Goal: Transaction & Acquisition: Book appointment/travel/reservation

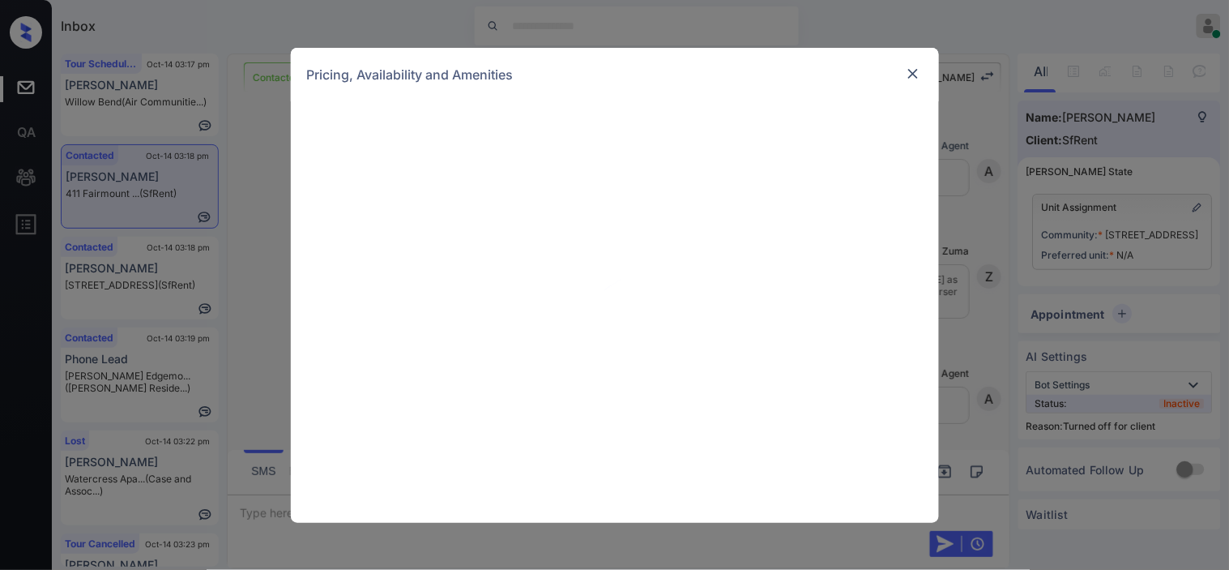
scroll to position [2610, 0]
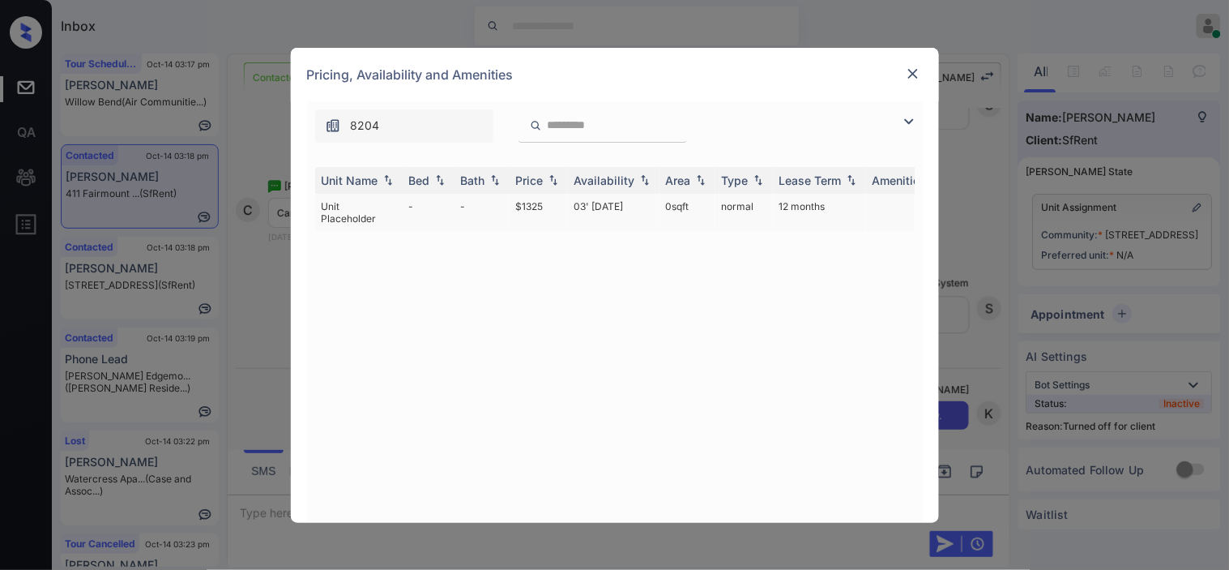
click at [596, 206] on td "03' Jan 19" at bounding box center [614, 212] width 92 height 37
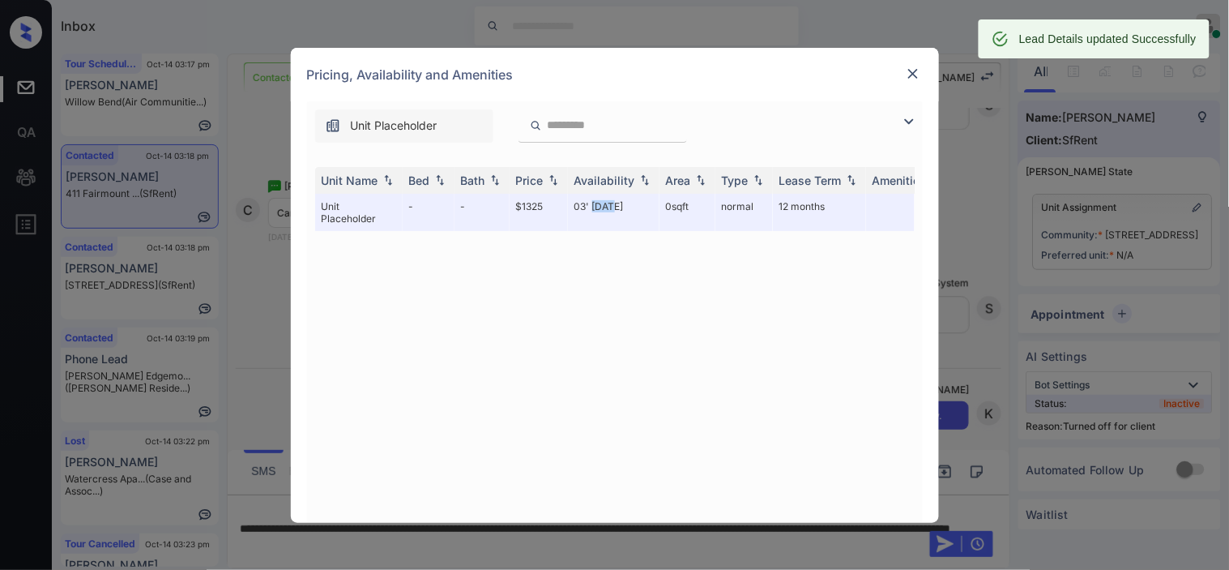
click at [911, 75] on img at bounding box center [913, 74] width 16 height 16
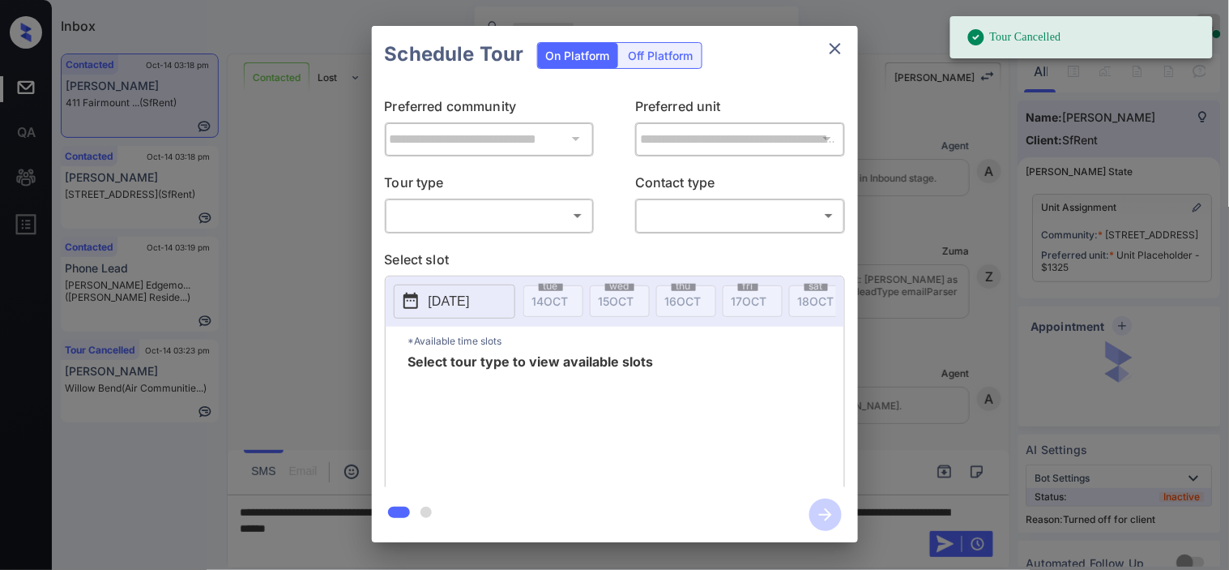
scroll to position [2824, 0]
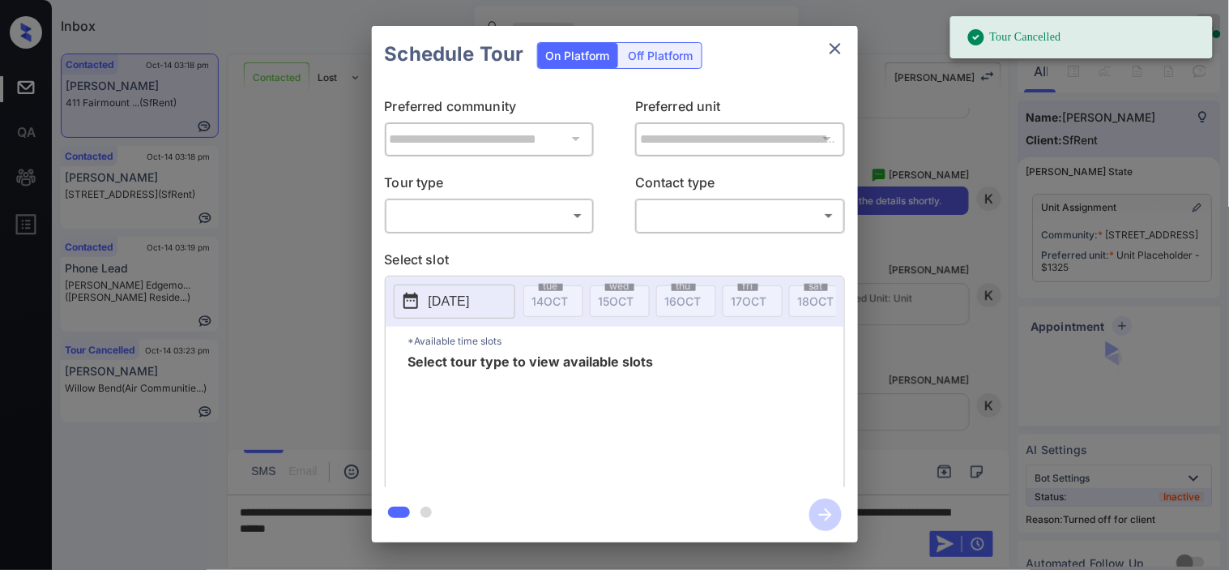
click at [665, 58] on div "Off Platform" at bounding box center [661, 55] width 81 height 25
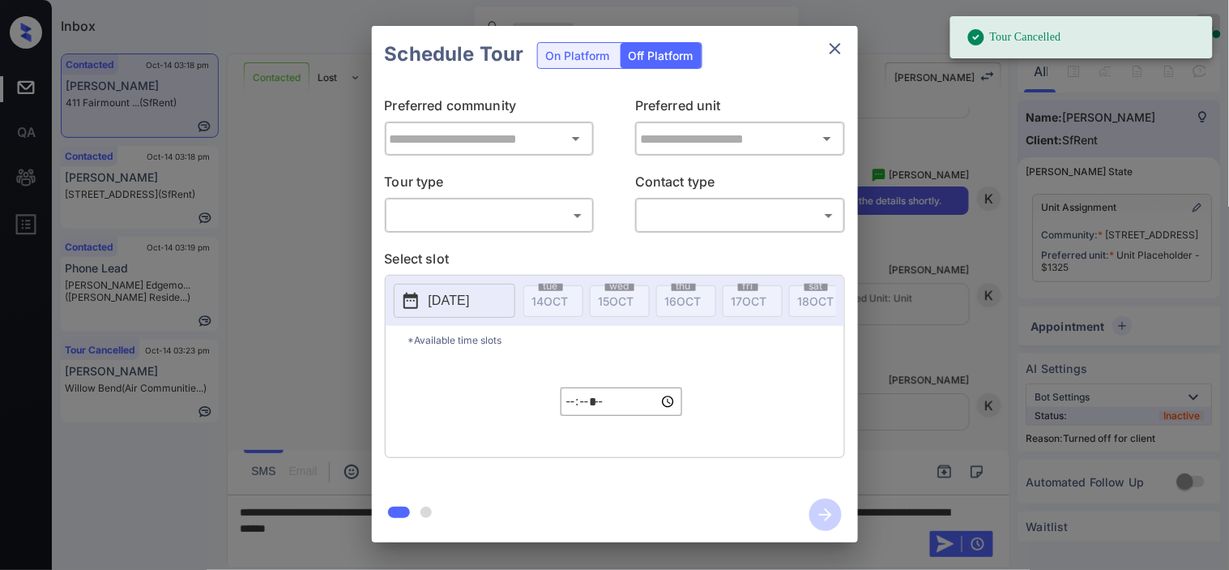
type input "**********"
click at [565, 214] on body "Tour Cancelled Inbox Kristine Capara Online Set yourself offline Set yourself o…" at bounding box center [614, 285] width 1229 height 570
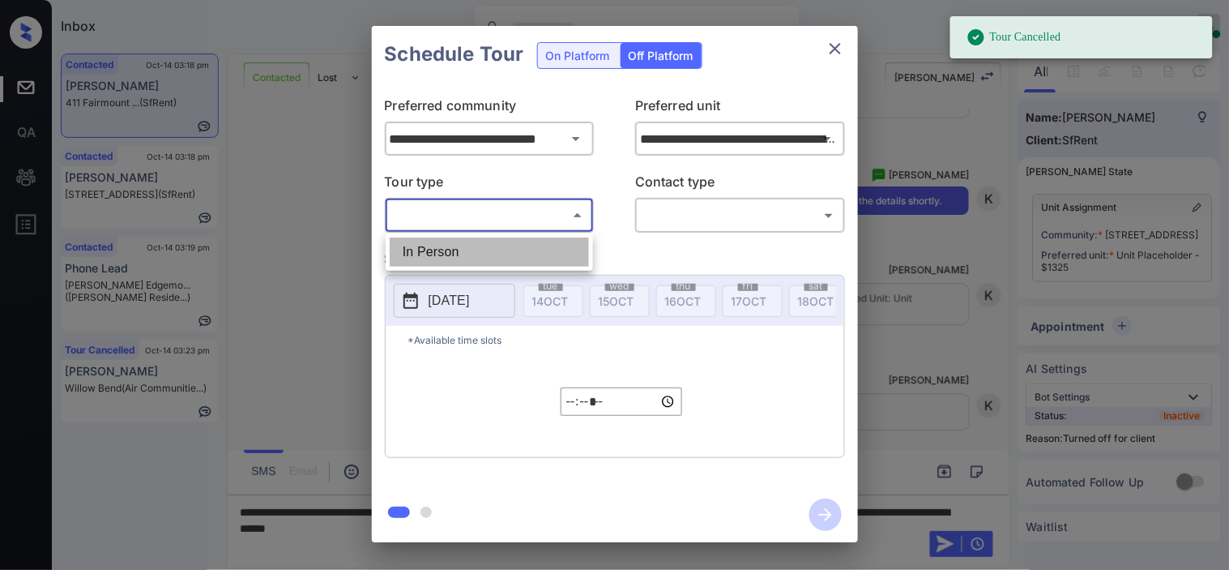
click at [532, 250] on li "In Person" at bounding box center [489, 251] width 199 height 29
type input "********"
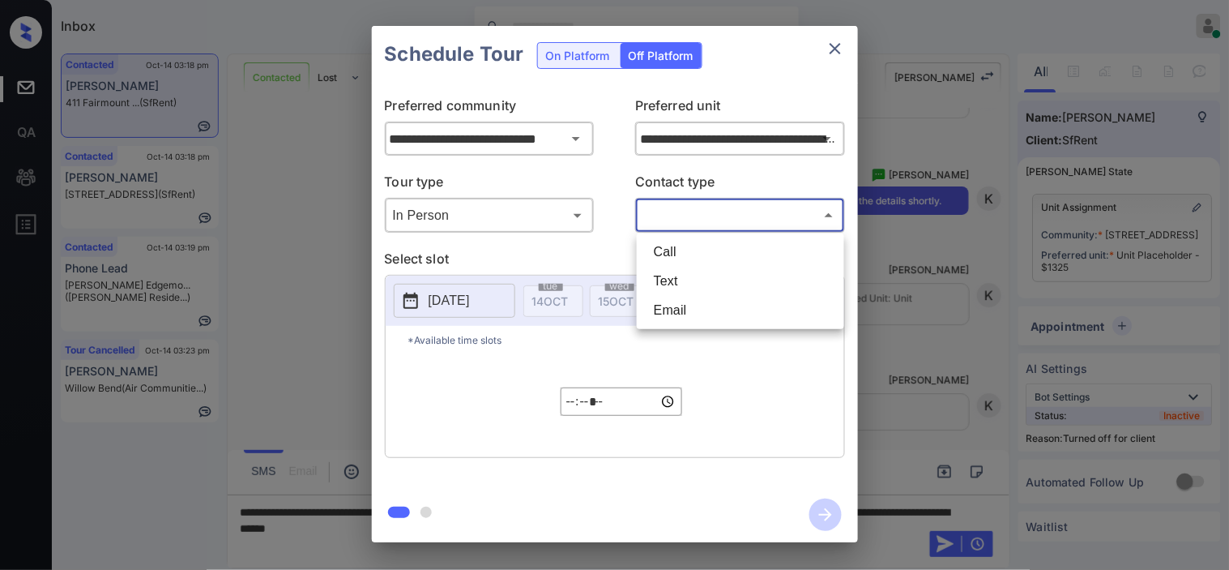
click at [678, 223] on body "Tour Cancelled Inbox Kristine Capara Online Set yourself offline Set yourself o…" at bounding box center [614, 285] width 1229 height 570
click at [669, 274] on li "Text" at bounding box center [740, 281] width 199 height 29
type input "****"
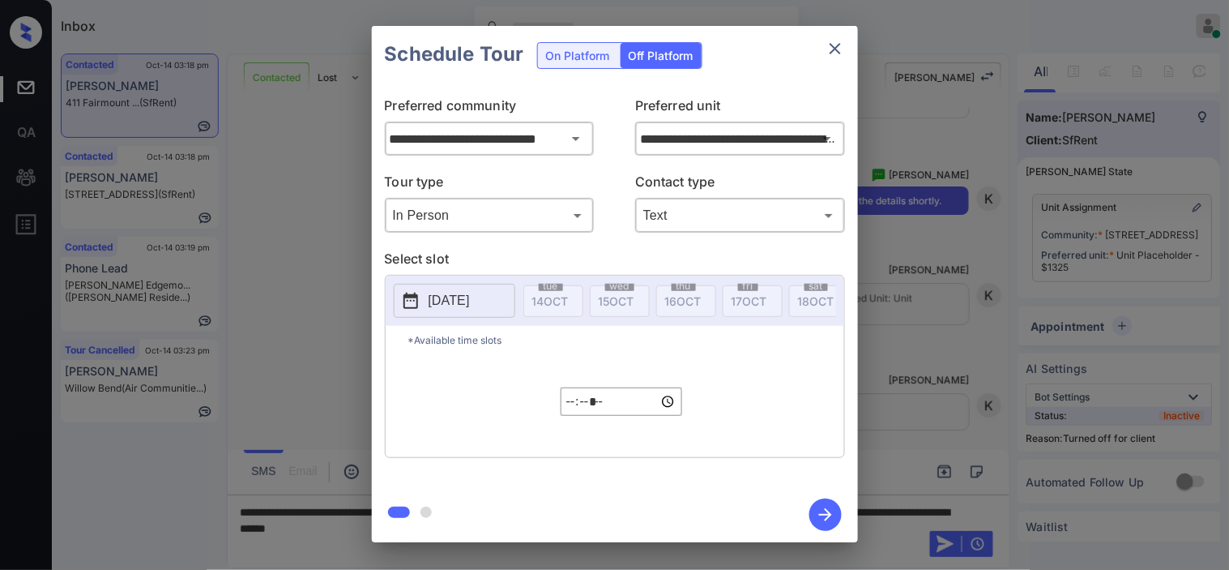
click at [470, 296] on p "2025-10-14" at bounding box center [449, 300] width 41 height 19
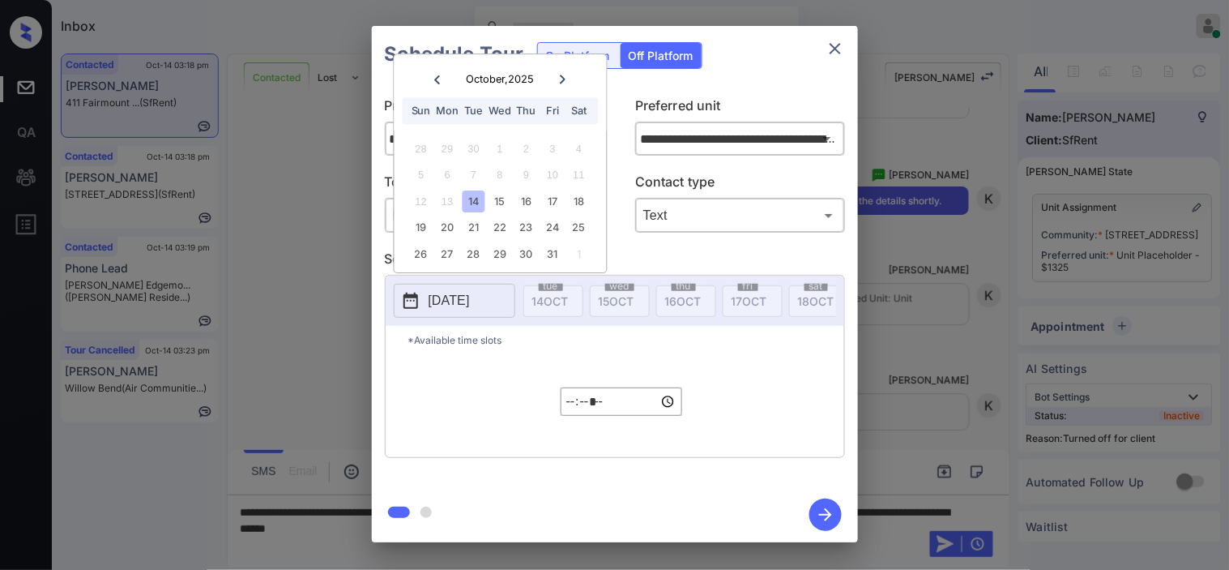
click at [577, 416] on input "*****" at bounding box center [622, 401] width 122 height 28
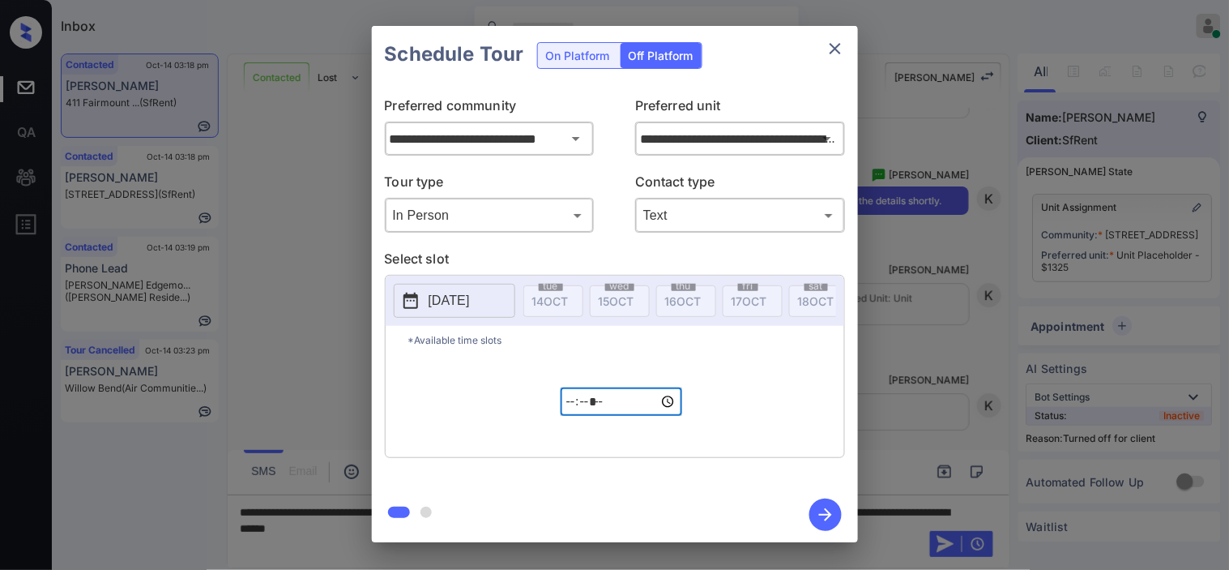
type input "*****"
click at [819, 519] on icon "button" at bounding box center [826, 514] width 32 height 32
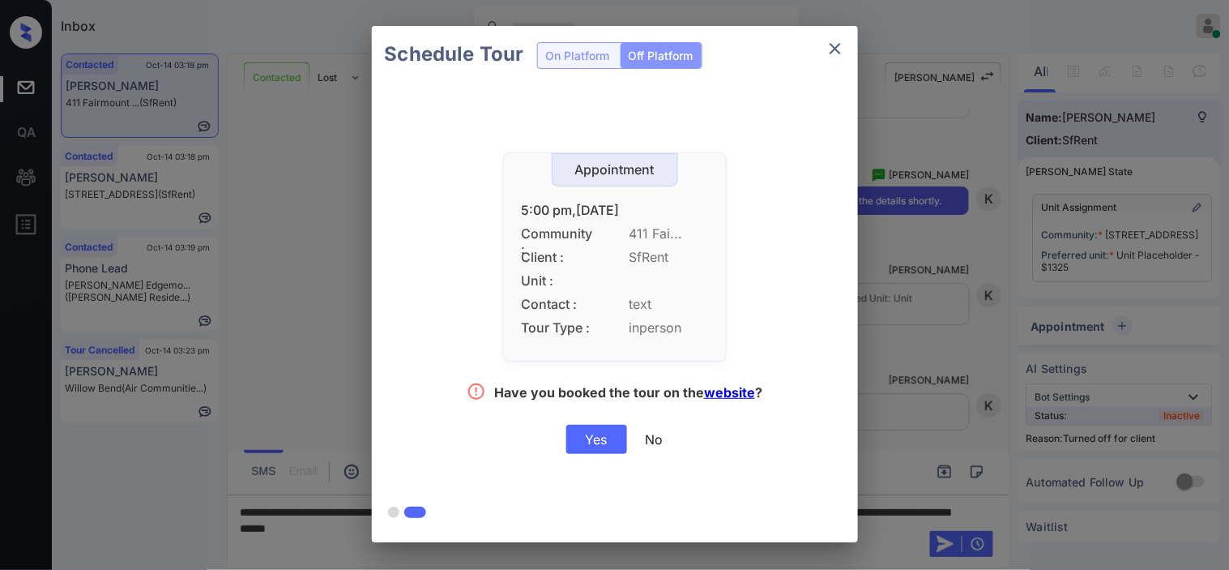
click at [595, 456] on div "Appointment 5:00 pm,Tue,14-Oct-2025 Community : 411 Fai... Client : SfRent Unit…" at bounding box center [615, 306] width 486 height 447
click at [596, 444] on div "Yes" at bounding box center [596, 439] width 61 height 29
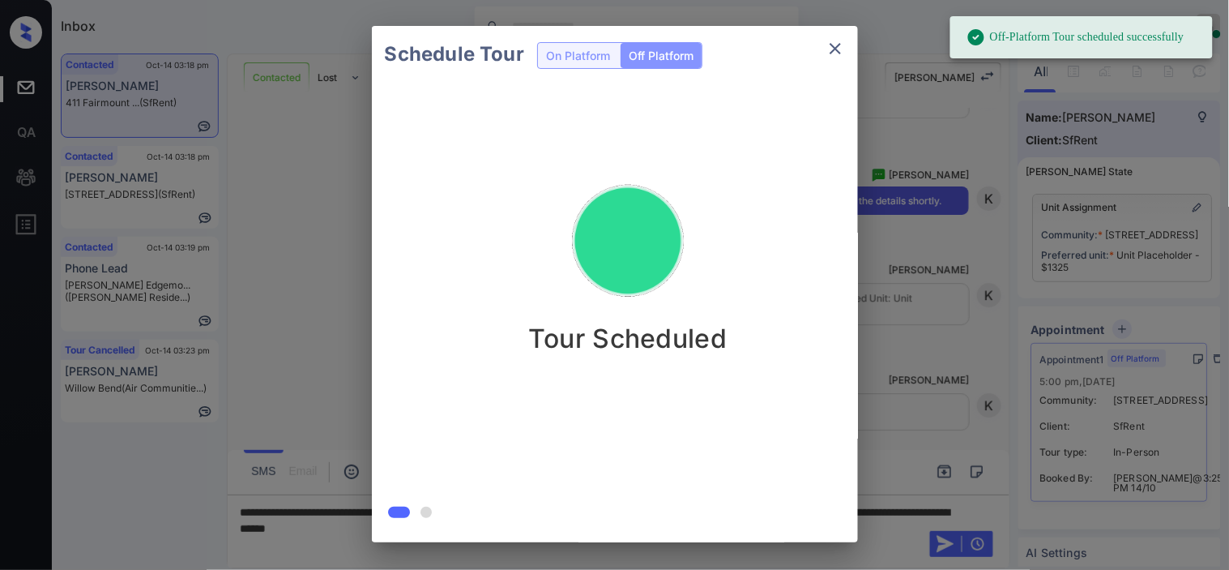
click at [943, 361] on div "Schedule Tour On Platform Off Platform Tour Scheduled" at bounding box center [614, 284] width 1229 height 568
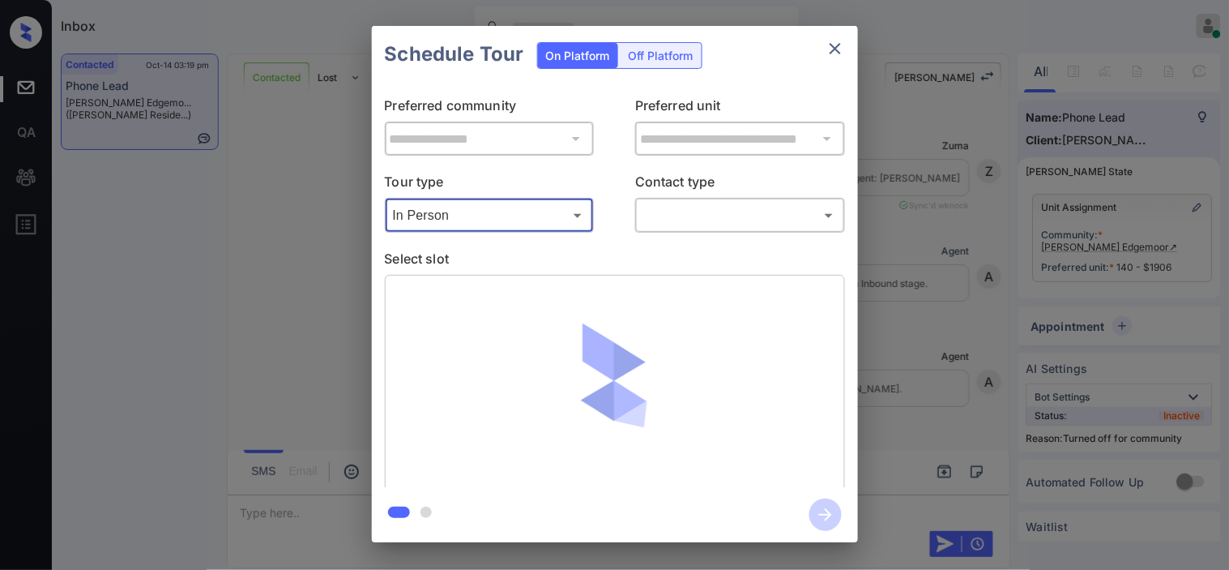
scroll to position [5404, 0]
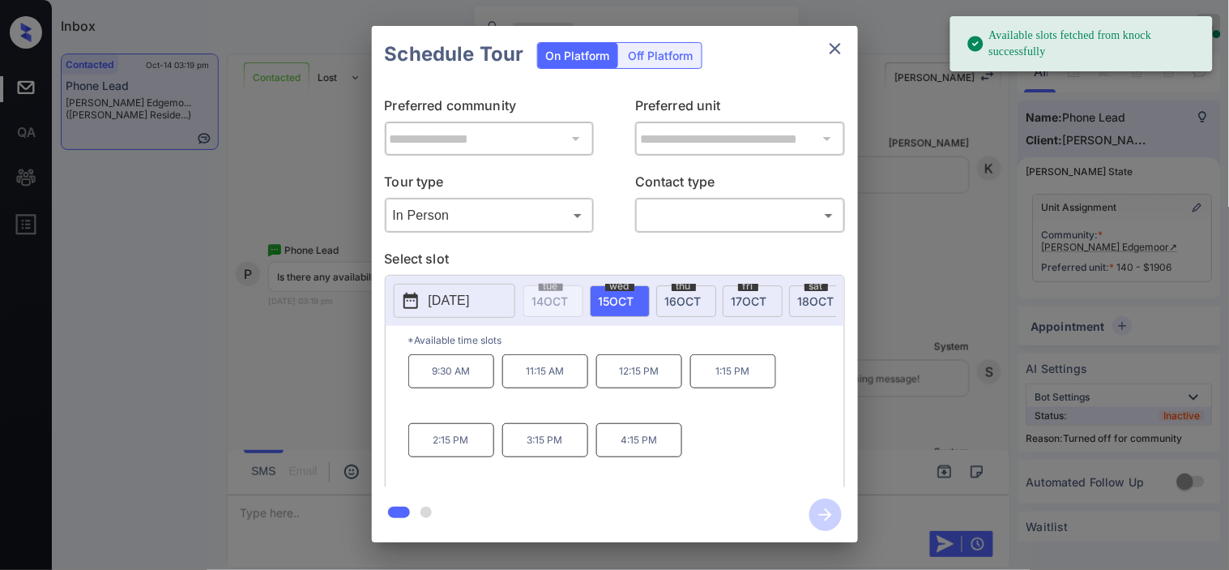
click at [419, 294] on icon at bounding box center [410, 300] width 19 height 19
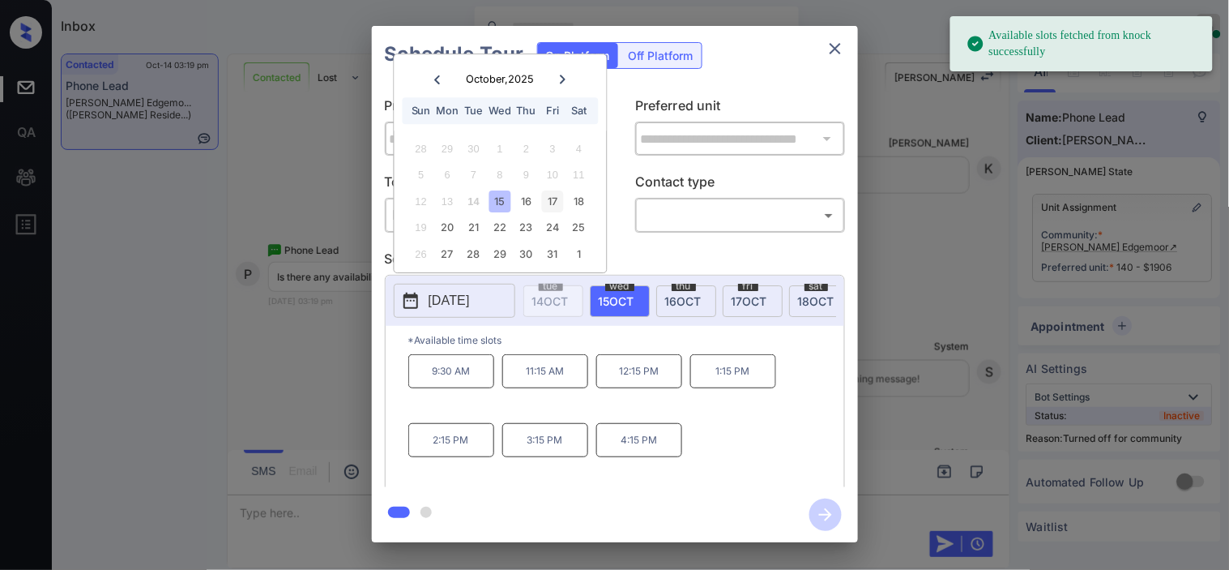
click at [556, 199] on div "17" at bounding box center [553, 201] width 22 height 22
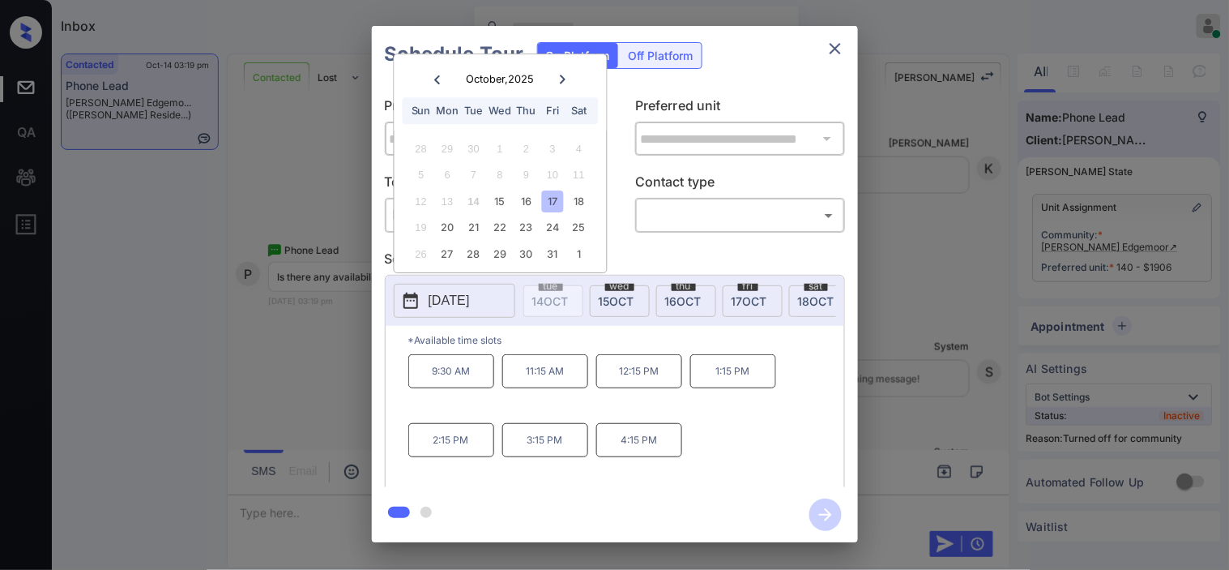
click at [341, 412] on div "**********" at bounding box center [614, 284] width 1229 height 568
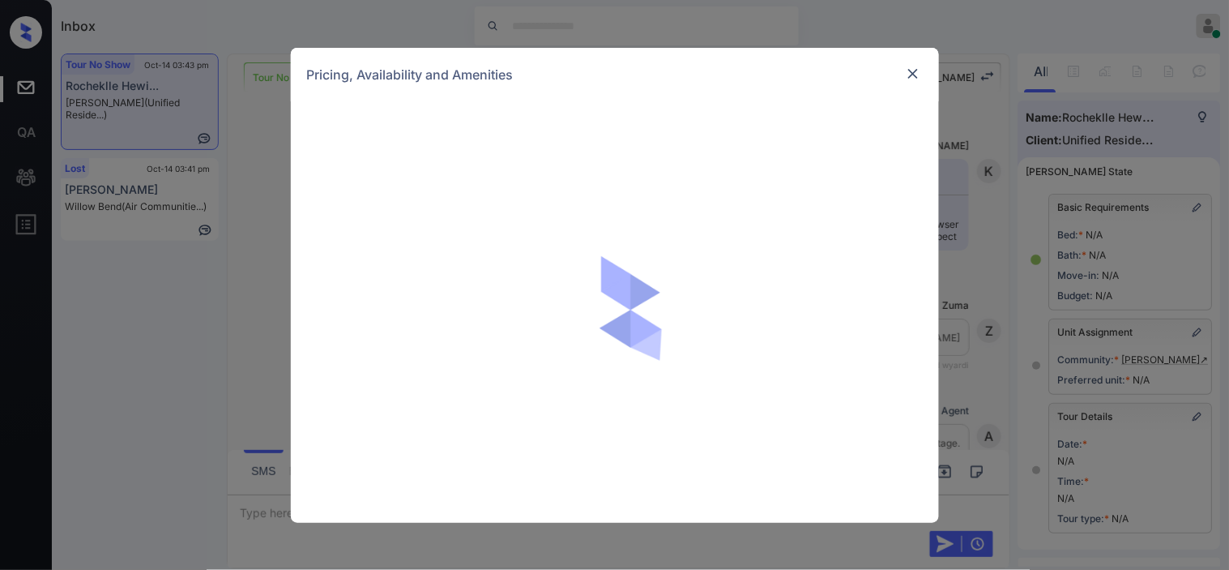
scroll to position [180, 0]
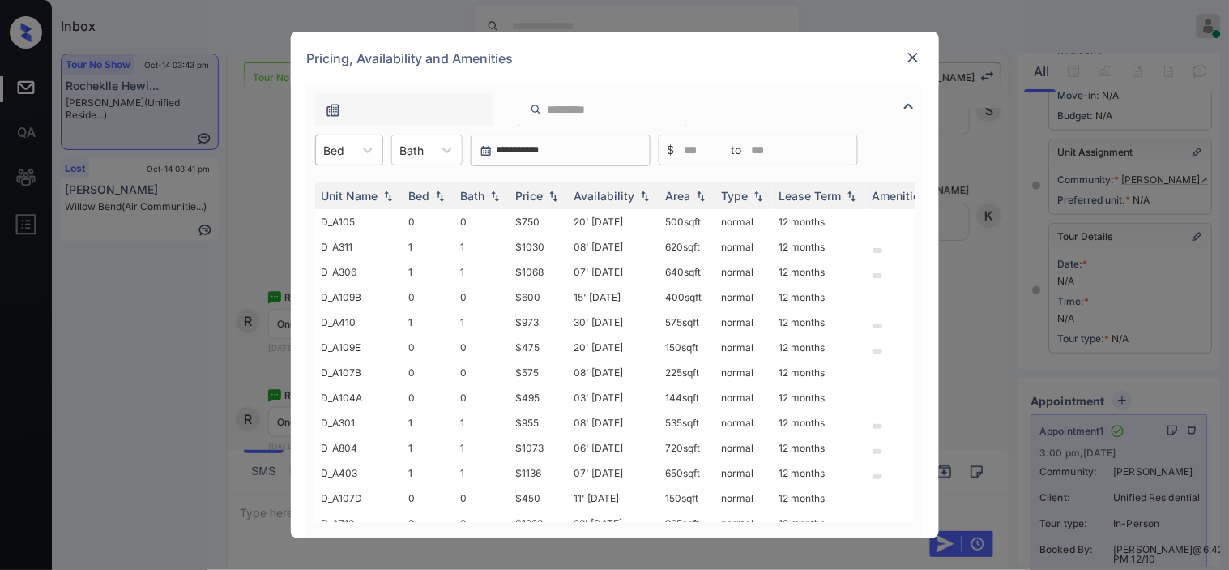
click at [341, 158] on div "Bed" at bounding box center [334, 151] width 37 height 24
click at [361, 152] on icon at bounding box center [368, 150] width 16 height 16
click at [341, 209] on div "1" at bounding box center [349, 218] width 68 height 29
click at [556, 190] on img at bounding box center [553, 195] width 16 height 11
click at [556, 190] on img at bounding box center [553, 196] width 16 height 12
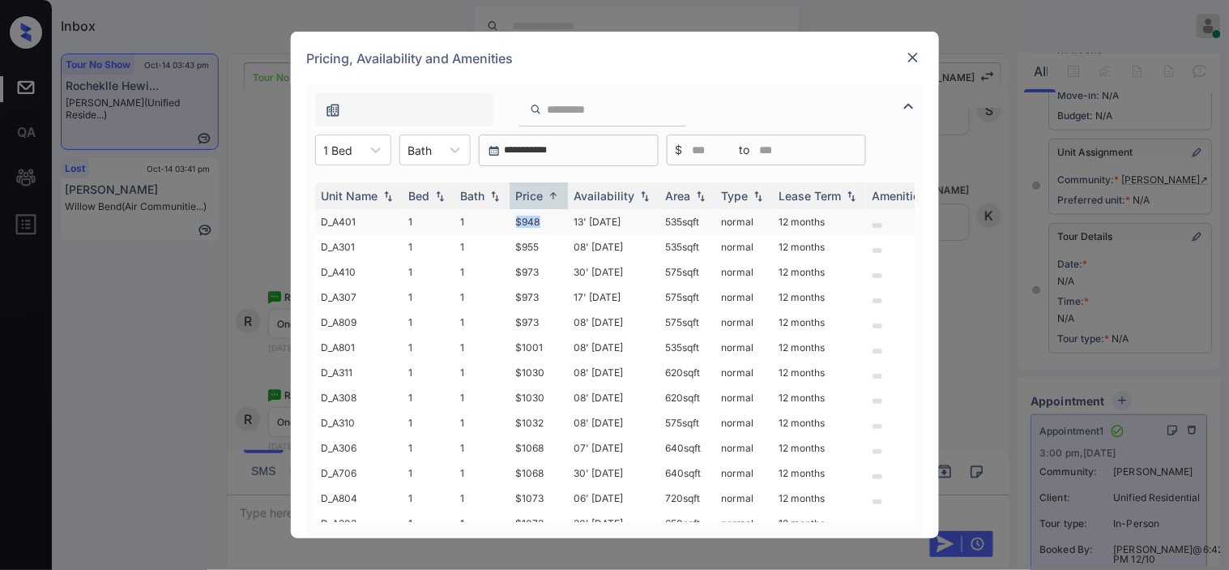
drag, startPoint x: 507, startPoint y: 216, endPoint x: 553, endPoint y: 216, distance: 46.2
click at [553, 216] on tr "D_A401 1 1 $948 13' Oct 25 535 sqft normal 12 months" at bounding box center [738, 221] width 847 height 25
copy tr "$948"
click at [532, 212] on td "$948" at bounding box center [539, 221] width 58 height 25
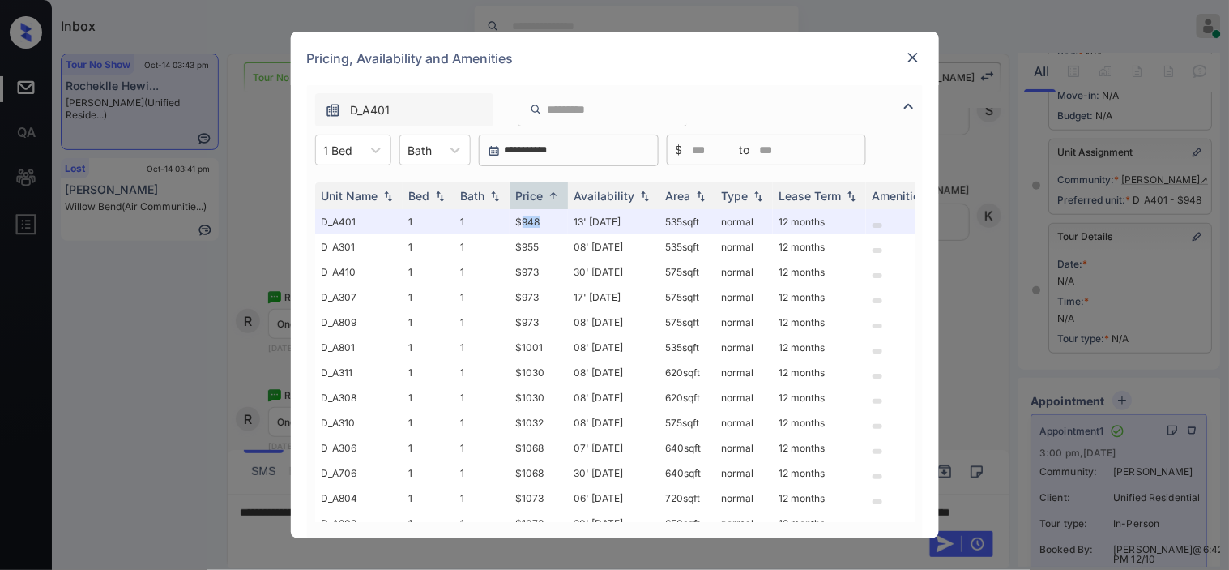
click at [921, 58] on img at bounding box center [913, 57] width 16 height 16
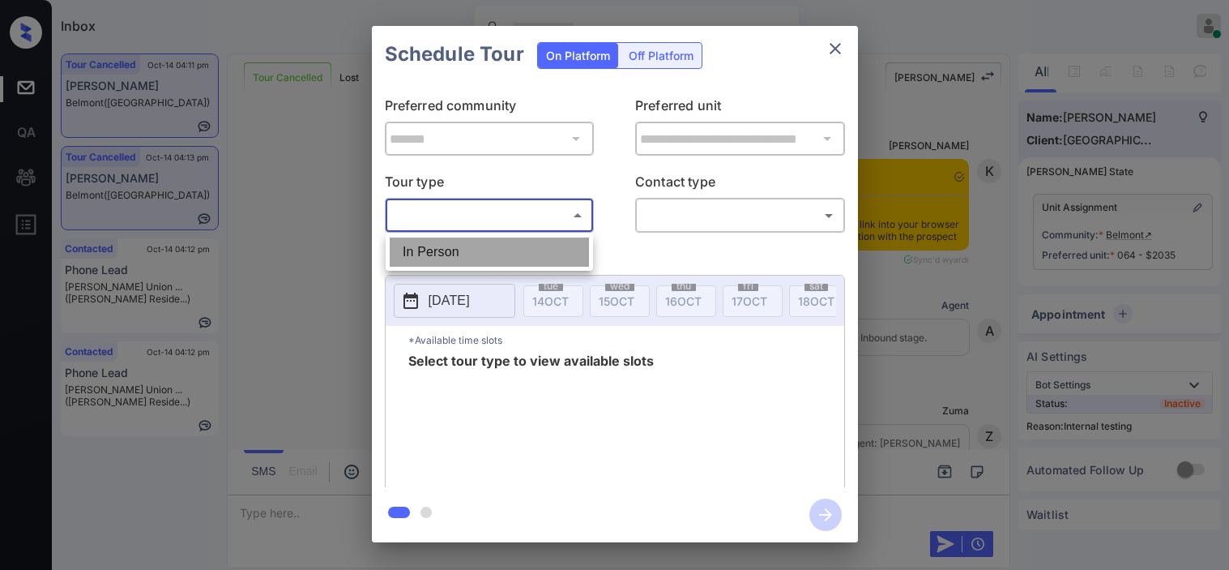
click at [554, 253] on li "In Person" at bounding box center [489, 251] width 199 height 29
type input "********"
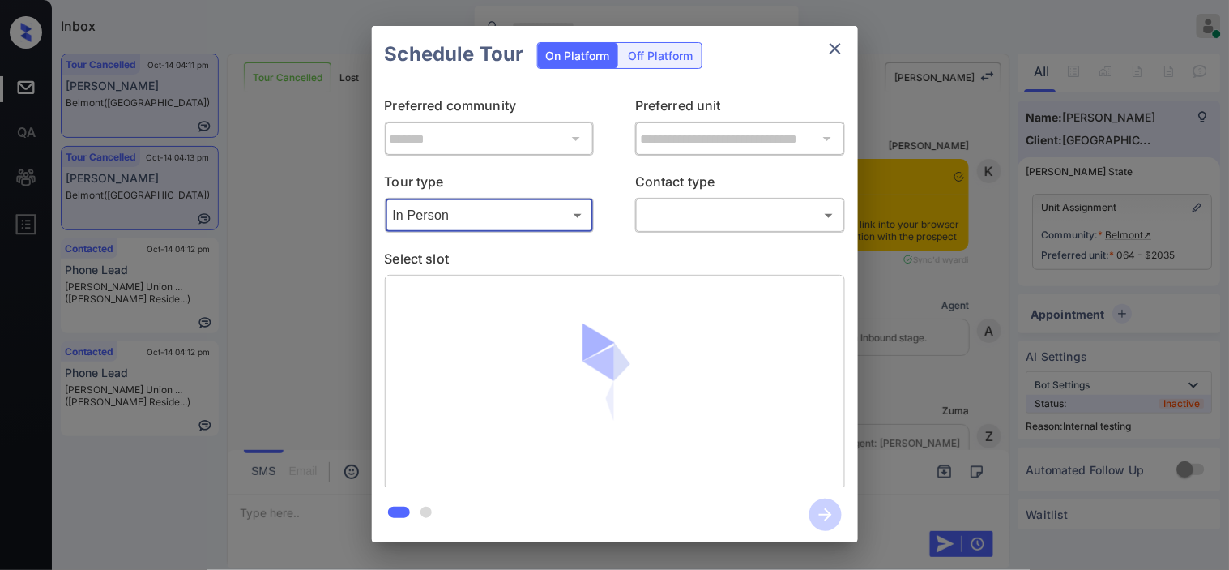
scroll to position [13889, 0]
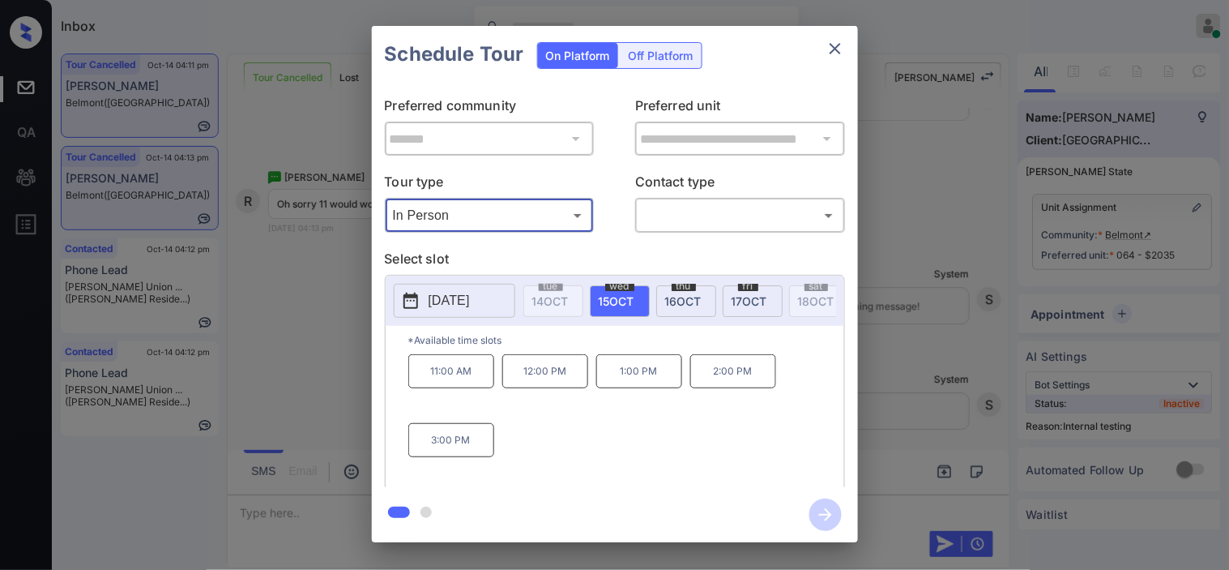
click at [460, 306] on p "[DATE]" at bounding box center [449, 300] width 41 height 19
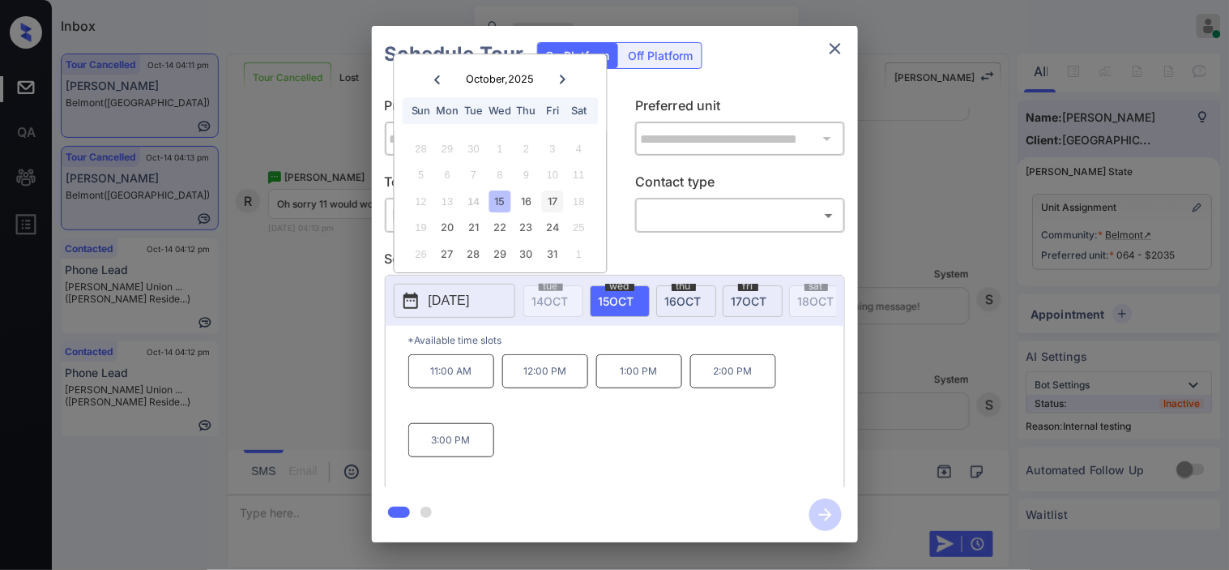
click at [546, 203] on div "17" at bounding box center [553, 201] width 22 height 22
click at [327, 288] on div "**********" at bounding box center [614, 284] width 1229 height 568
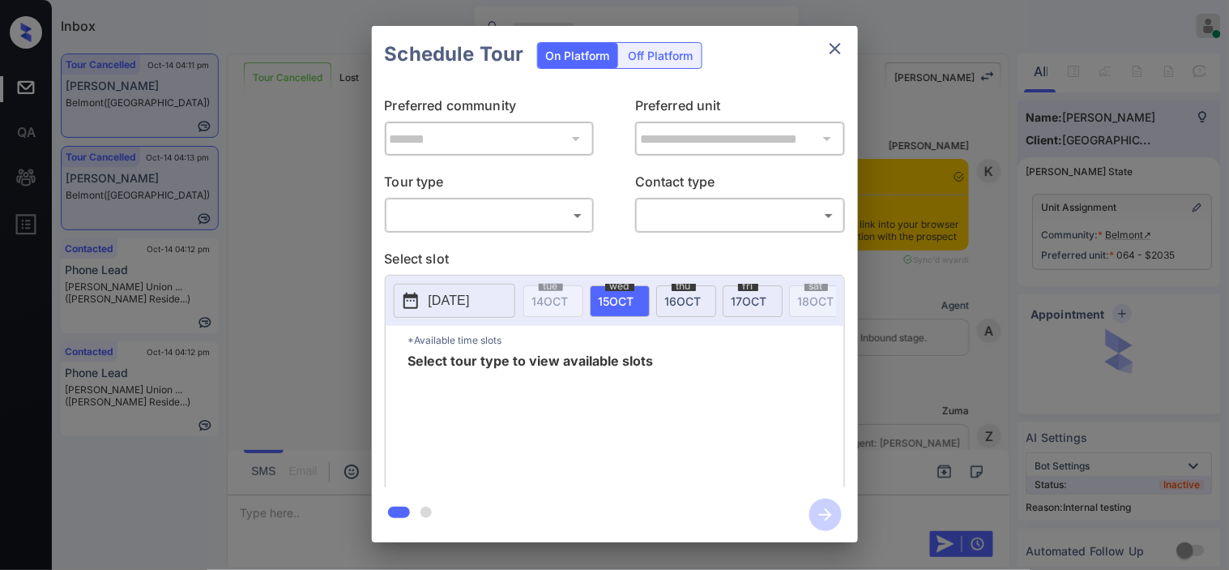
click at [570, 221] on body "Inbox [PERSON_NAME] Online Set yourself offline Set yourself on break Profile S…" at bounding box center [614, 285] width 1229 height 570
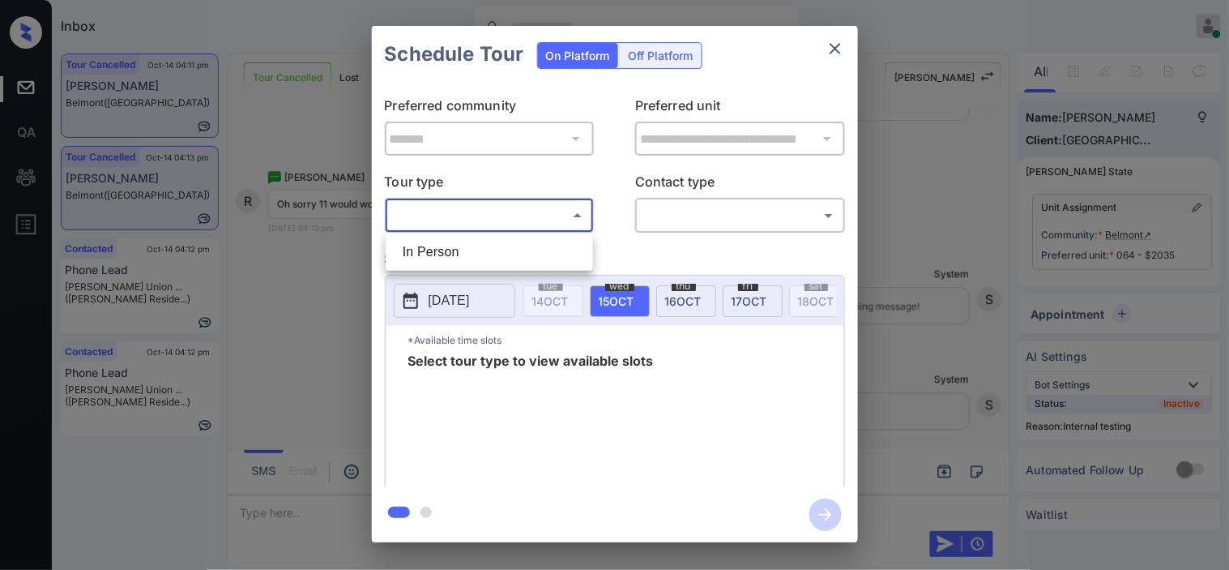
click at [566, 251] on li "In Person" at bounding box center [489, 251] width 199 height 29
type input "********"
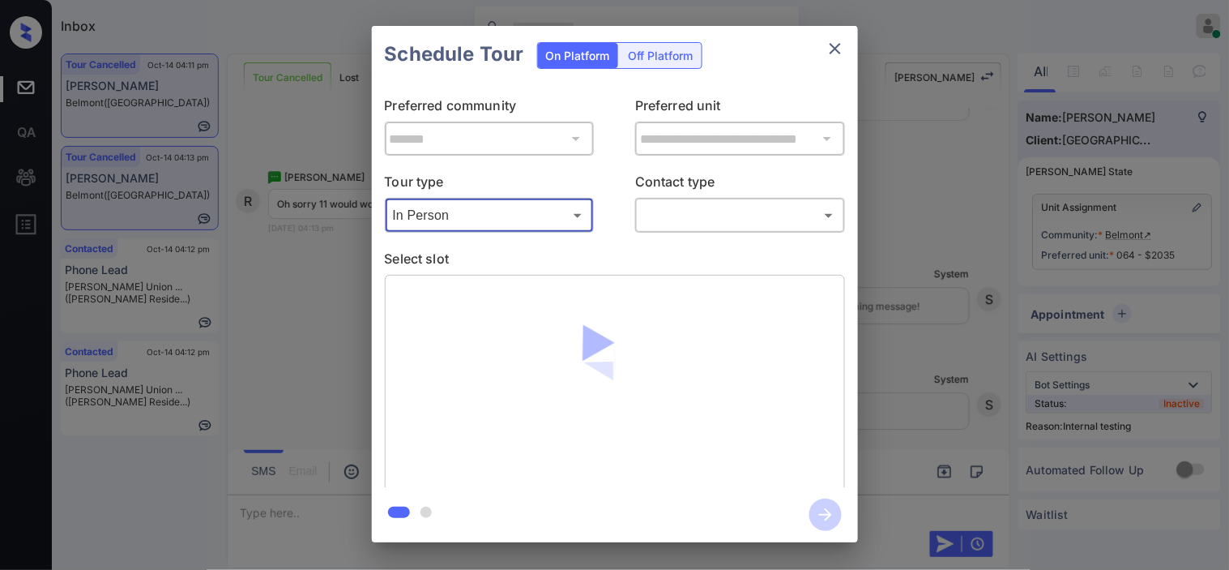
click at [691, 216] on body "Inbox Kristine Capara Online Set yourself offline Set yourself on break Profile…" at bounding box center [614, 285] width 1229 height 570
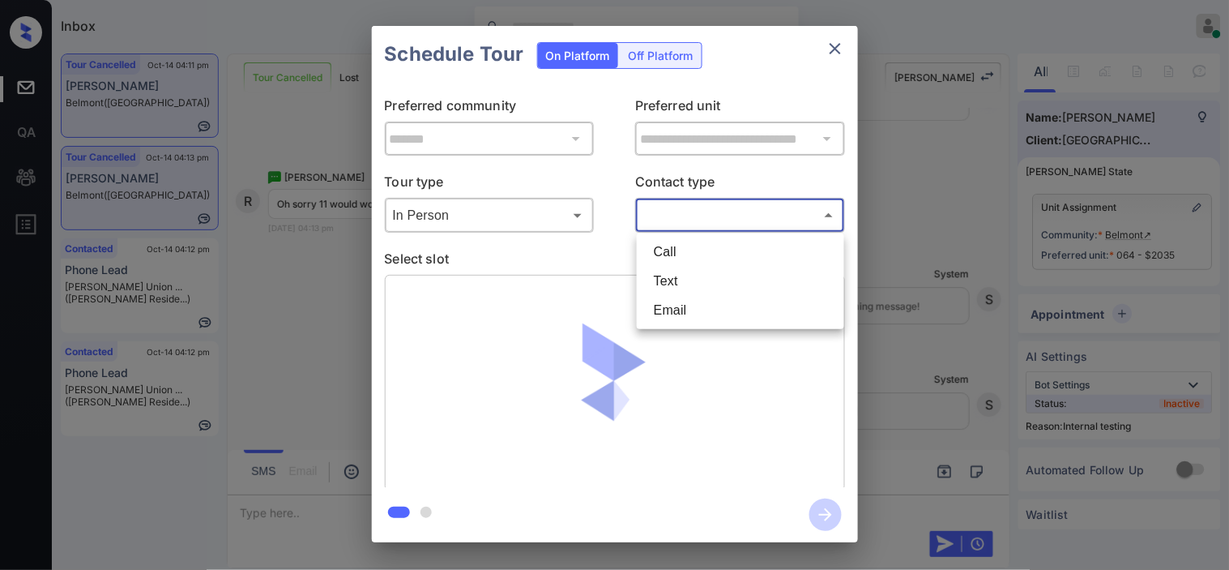
click at [682, 276] on li "Text" at bounding box center [740, 281] width 199 height 29
type input "****"
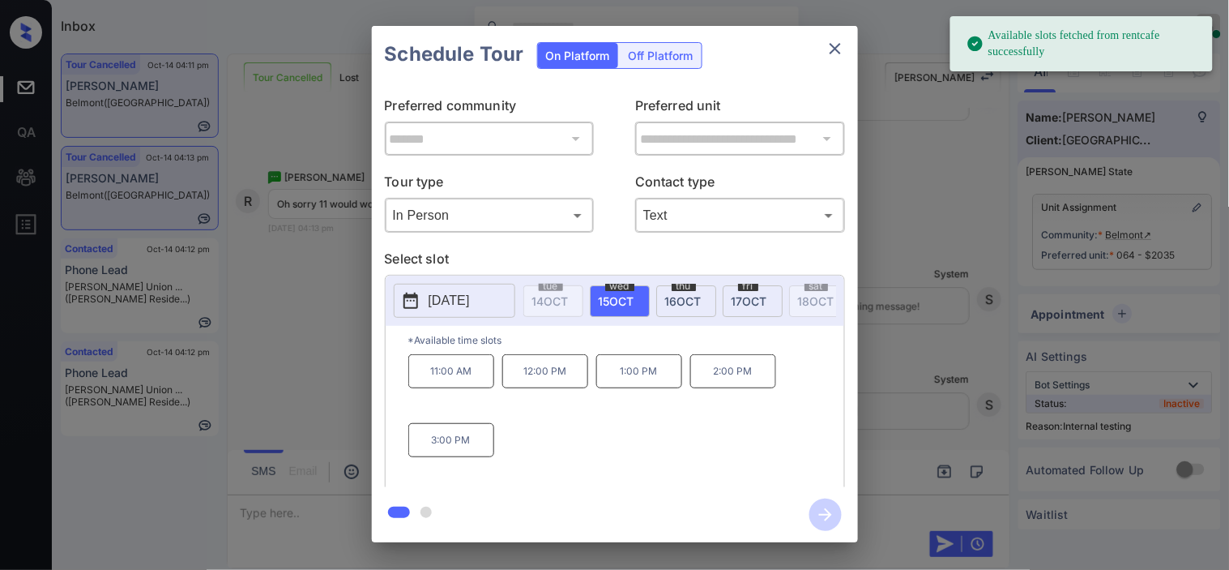
click at [434, 301] on p "[DATE]" at bounding box center [449, 300] width 41 height 19
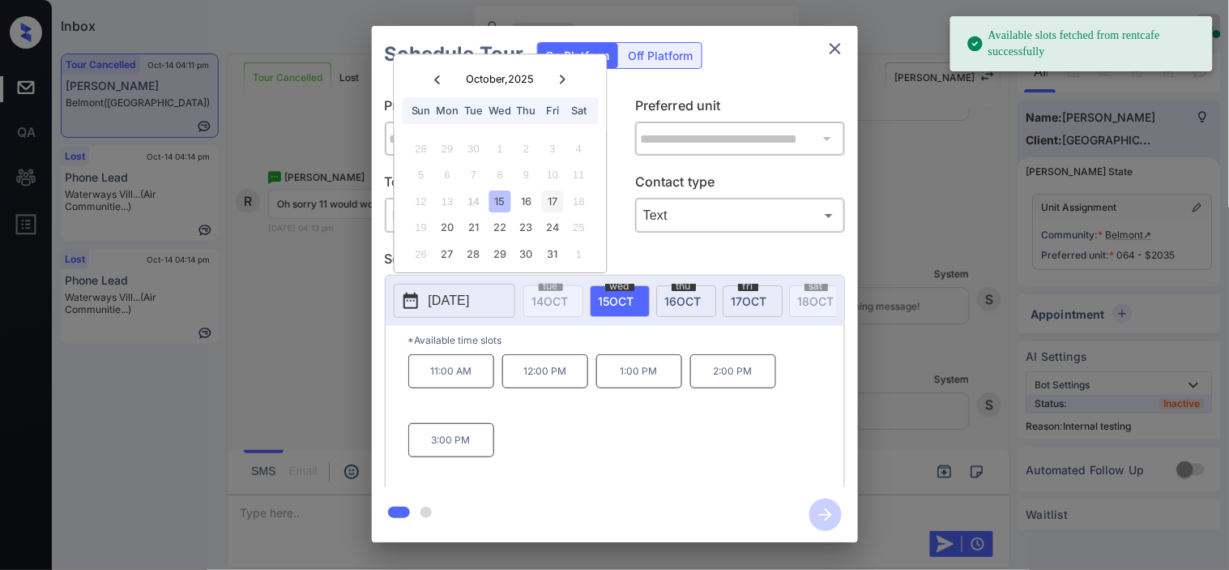
click at [545, 206] on div "17" at bounding box center [553, 201] width 22 height 22
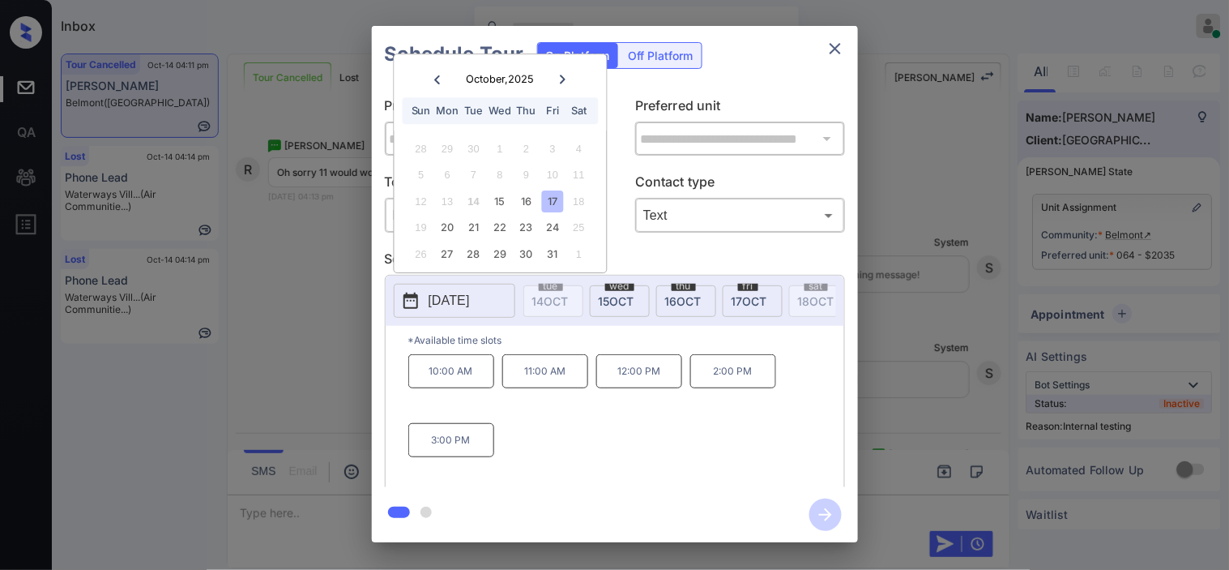
click at [551, 388] on p "11:00 AM" at bounding box center [545, 371] width 86 height 34
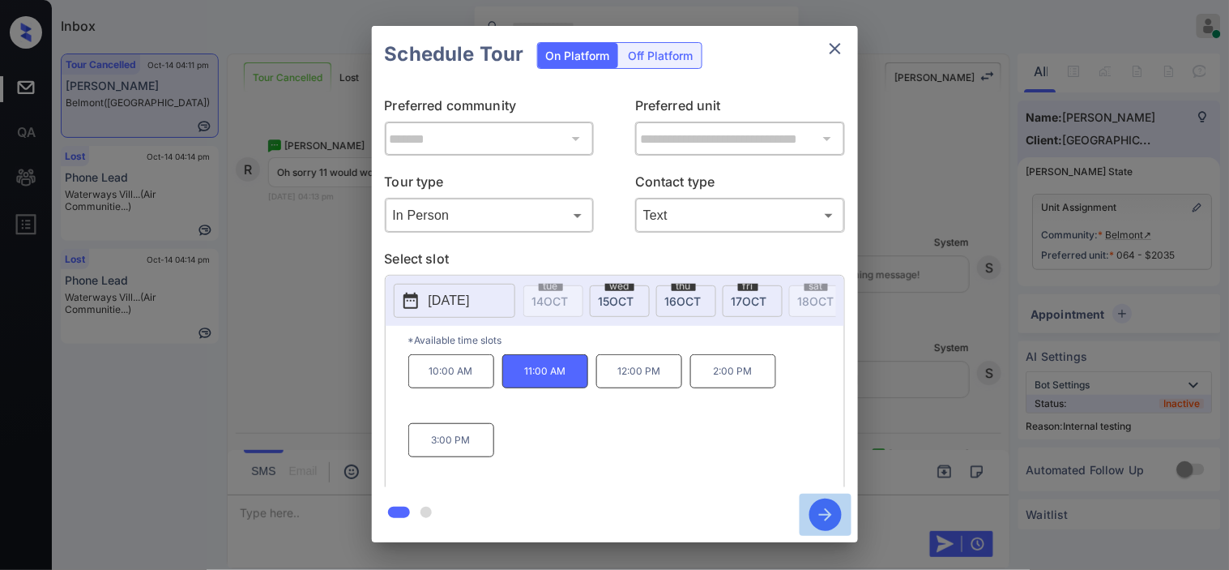
click at [824, 511] on icon "button" at bounding box center [826, 514] width 32 height 32
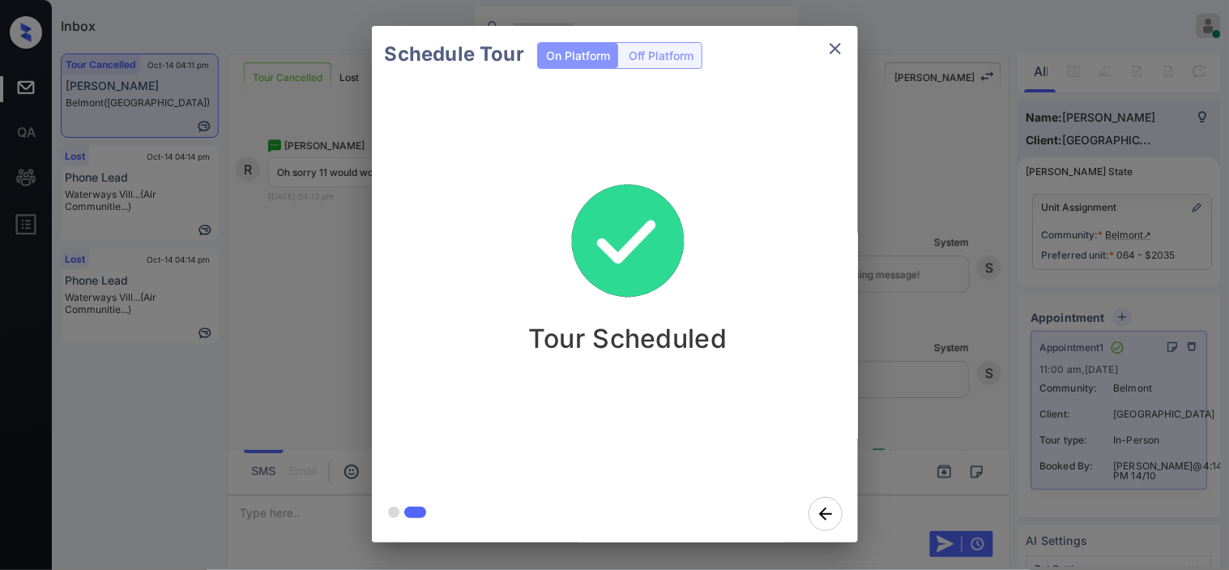
click at [943, 343] on div "Schedule Tour On Platform Off Platform Tour Scheduled" at bounding box center [614, 284] width 1229 height 568
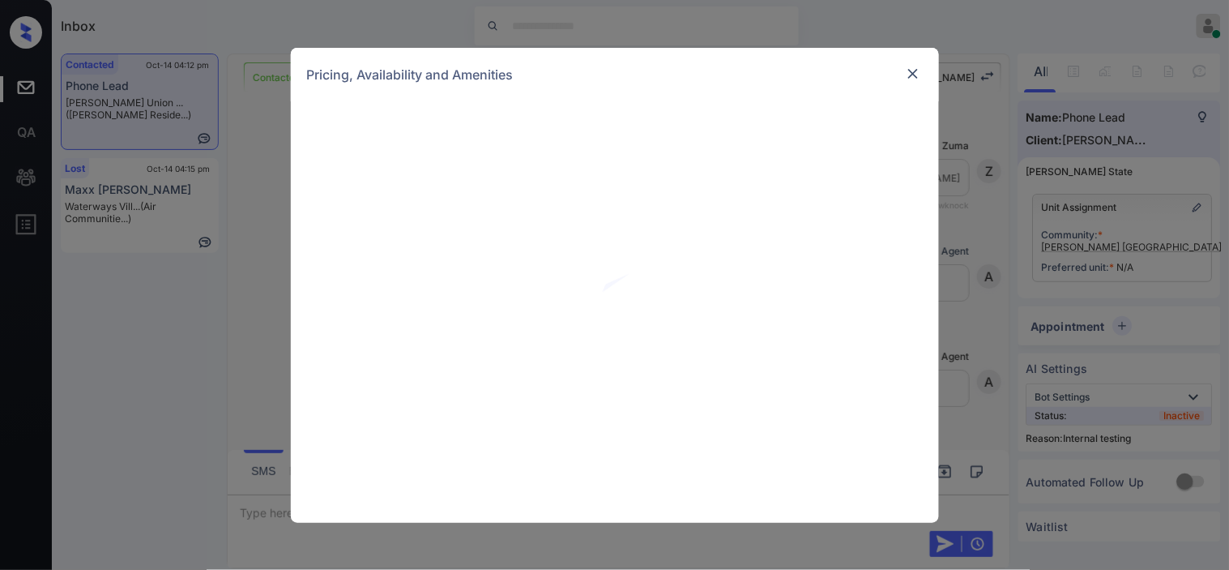
scroll to position [1398, 0]
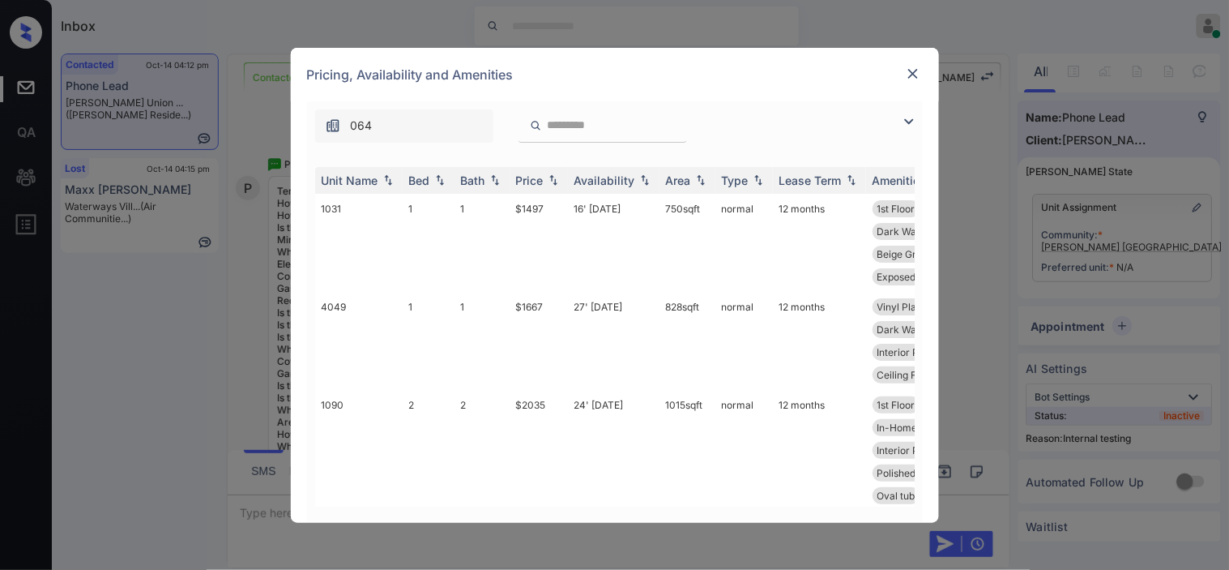
click at [910, 118] on img at bounding box center [909, 121] width 19 height 19
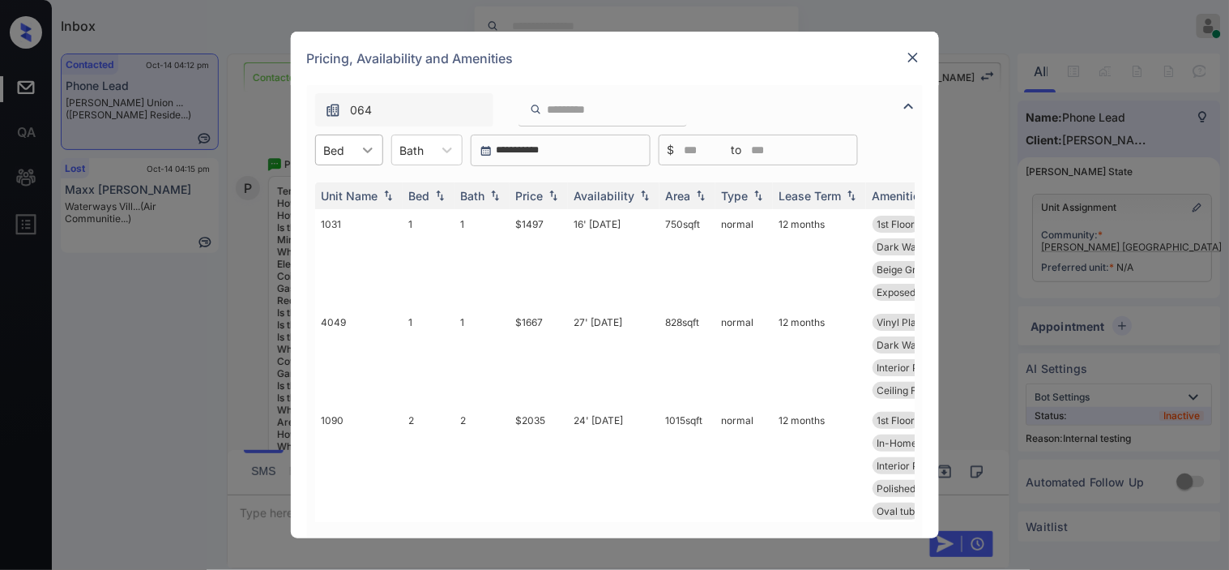
click at [366, 156] on icon at bounding box center [368, 150] width 16 height 16
click at [353, 187] on div "1" at bounding box center [349, 189] width 68 height 29
click at [551, 195] on img at bounding box center [553, 195] width 16 height 11
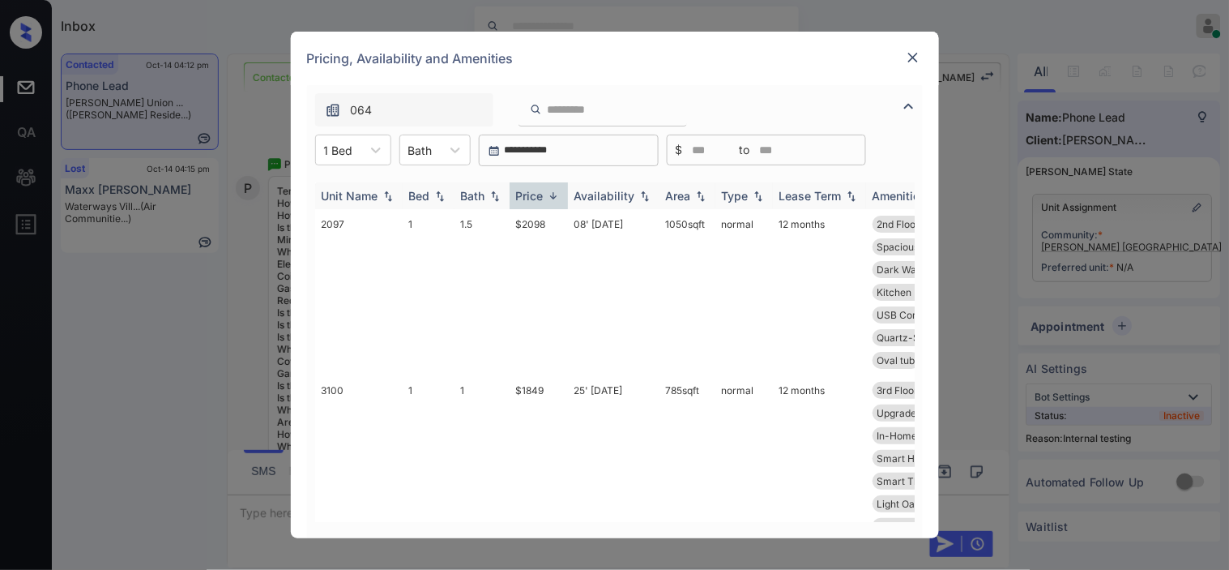
click at [551, 195] on img at bounding box center [553, 196] width 16 height 12
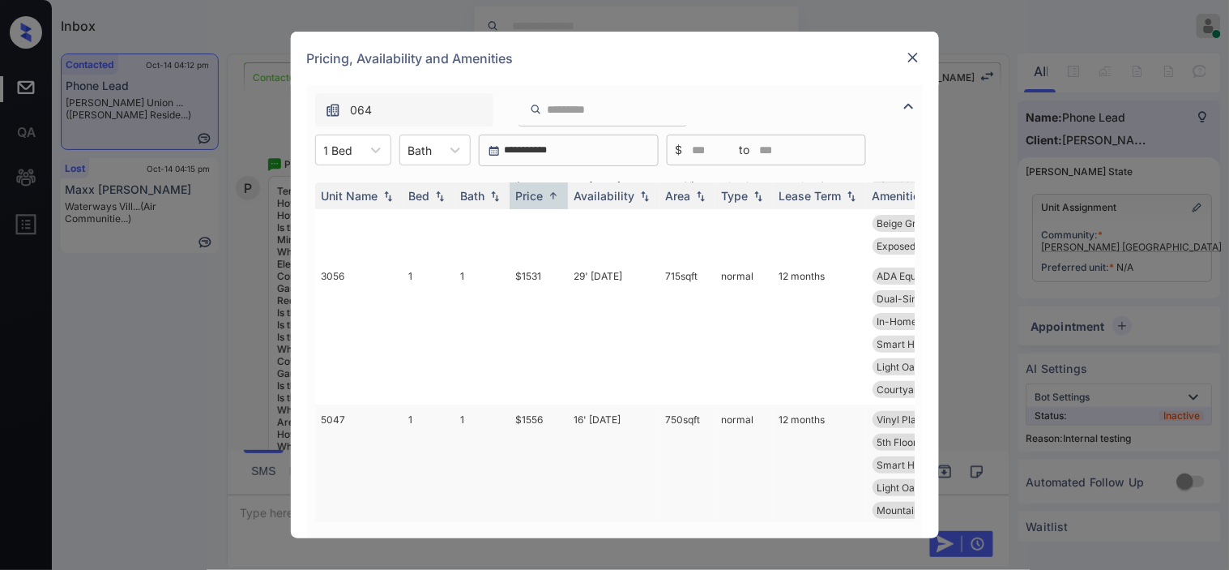
scroll to position [90, 0]
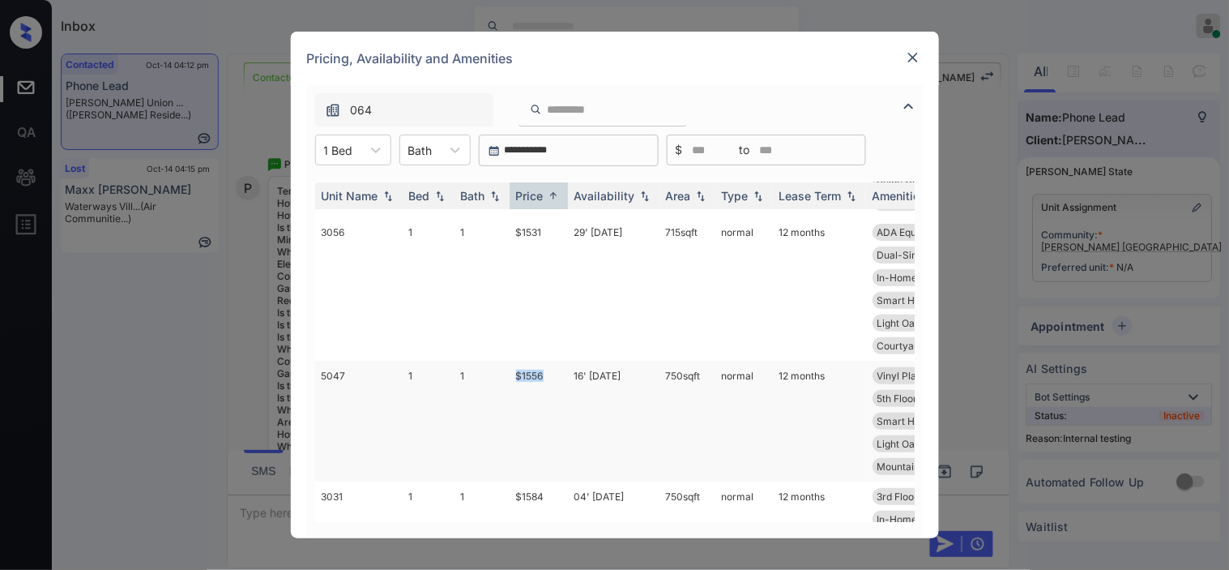
drag, startPoint x: 511, startPoint y: 374, endPoint x: 546, endPoint y: 378, distance: 35.0
click at [546, 378] on td "$1556" at bounding box center [539, 421] width 58 height 121
copy td "$1556"
click at [524, 376] on td "$1556" at bounding box center [539, 421] width 58 height 121
drag, startPoint x: 524, startPoint y: 376, endPoint x: 658, endPoint y: 0, distance: 399.1
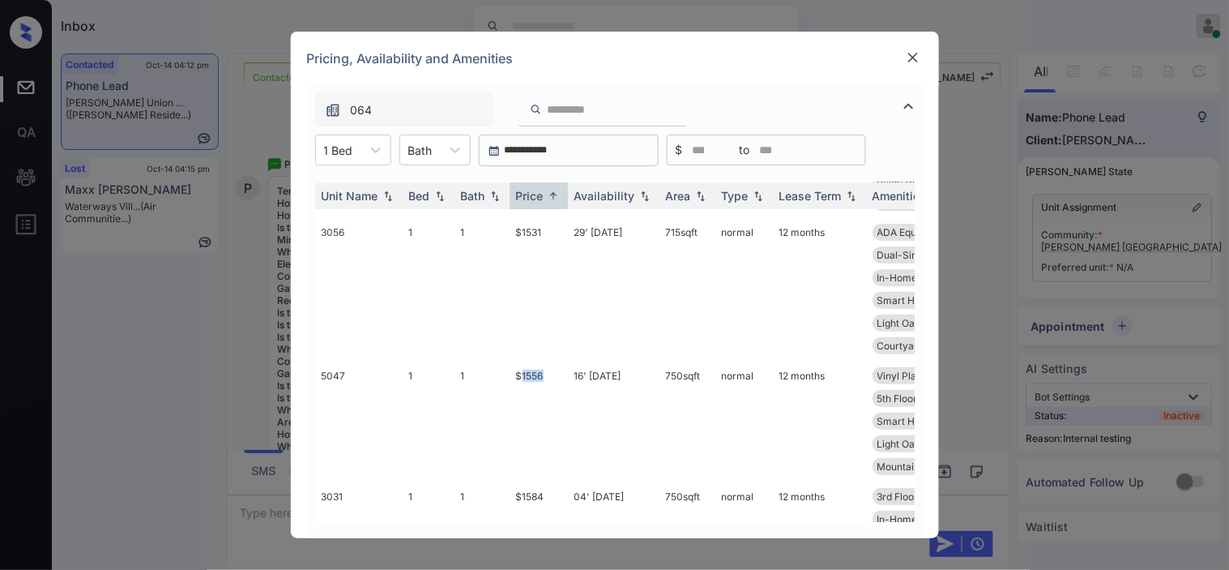
click at [524, 375] on td "$1556" at bounding box center [539, 421] width 58 height 121
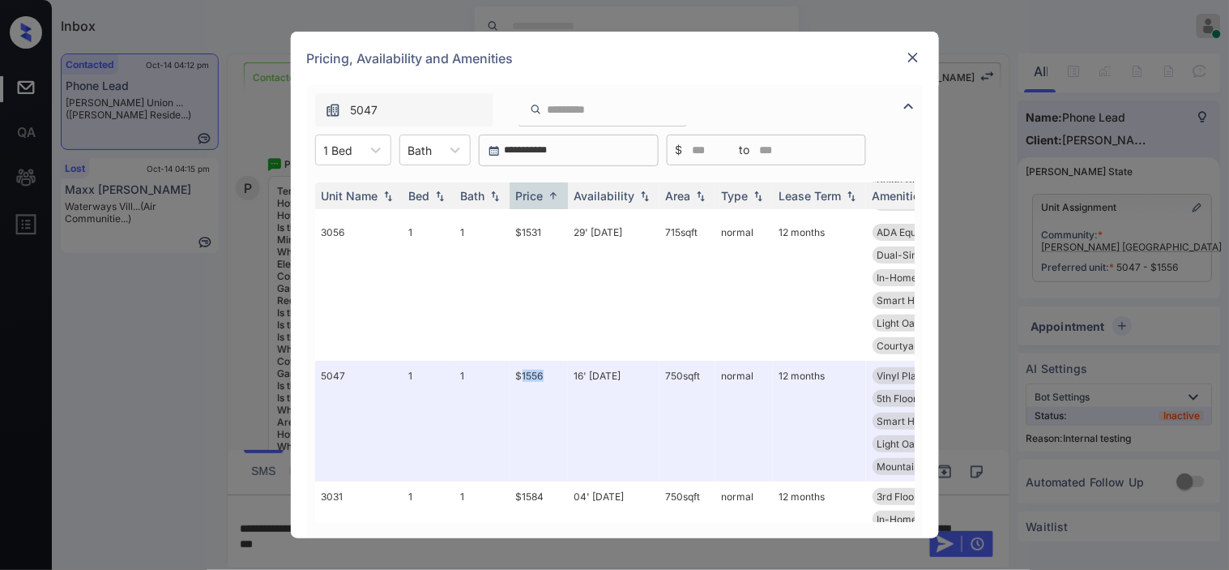
click at [913, 60] on img at bounding box center [913, 57] width 16 height 16
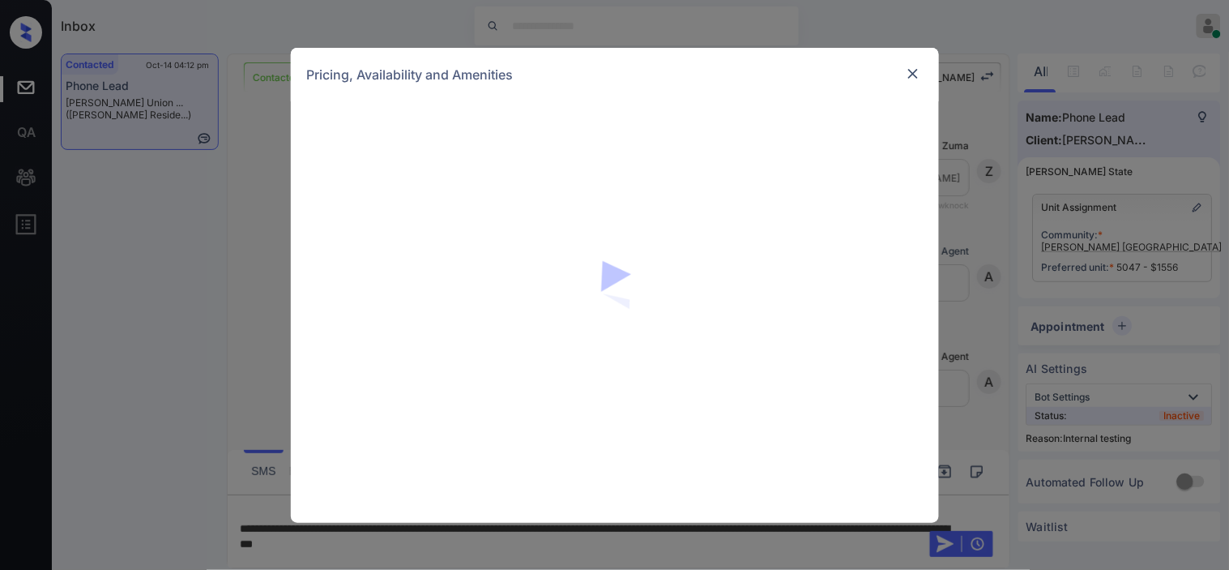
scroll to position [1398, 0]
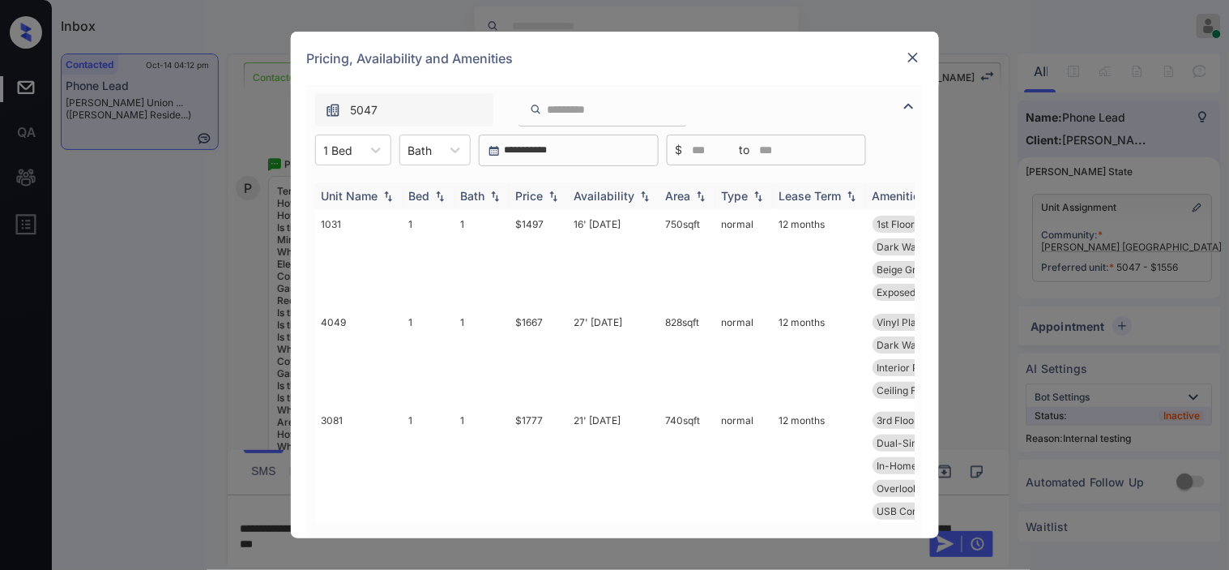
click at [554, 190] on img at bounding box center [553, 195] width 16 height 11
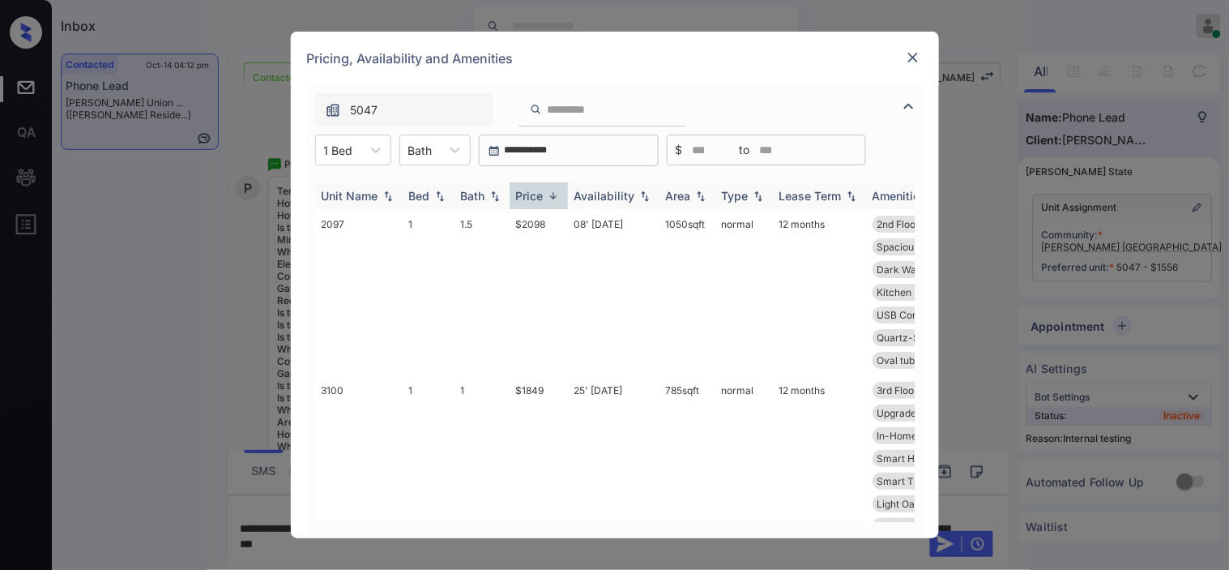
click at [554, 190] on img at bounding box center [553, 196] width 16 height 12
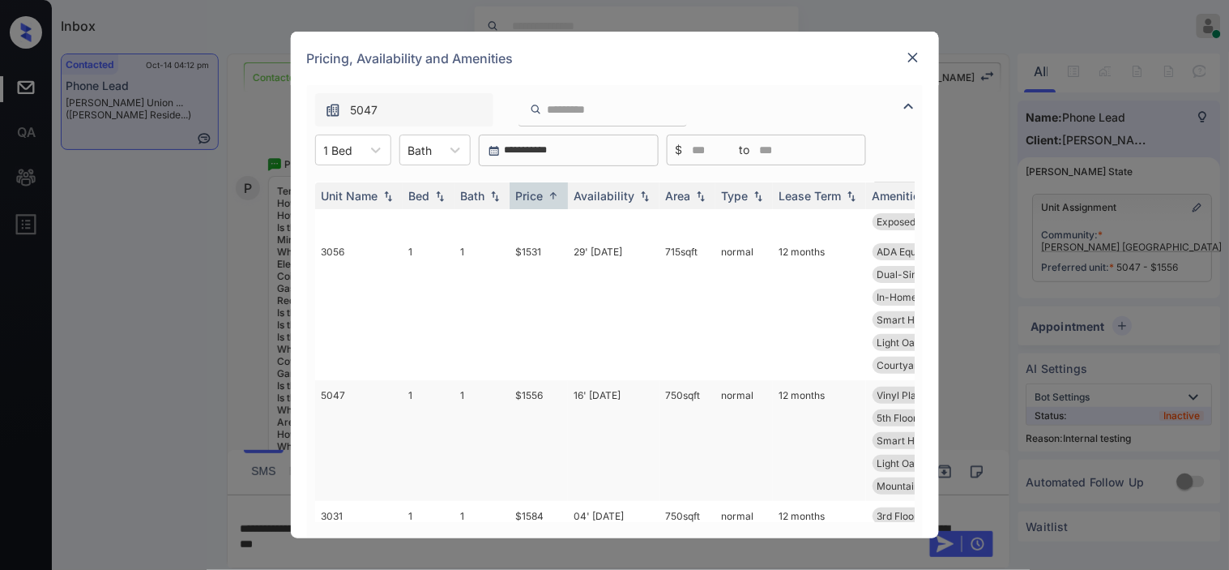
scroll to position [90, 0]
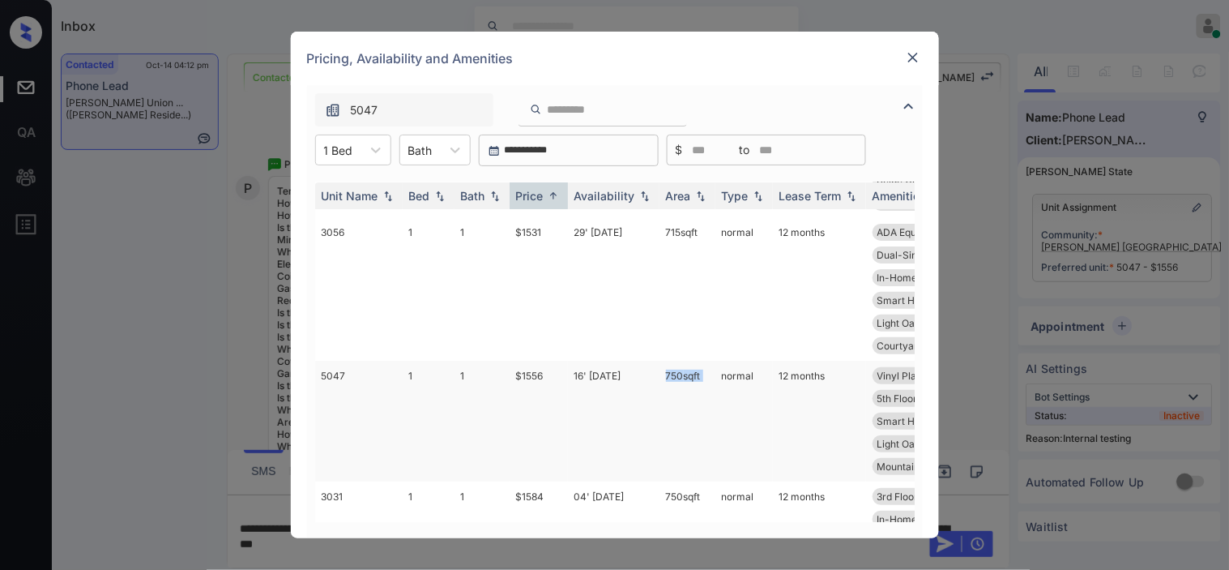
drag, startPoint x: 665, startPoint y: 373, endPoint x: 716, endPoint y: 373, distance: 51.1
click at [716, 373] on tr "5047 1 1 $1556 16' Sep 25 750 sqft normal 12 months Vinyl Plank - 1... Spacious…" at bounding box center [738, 421] width 847 height 121
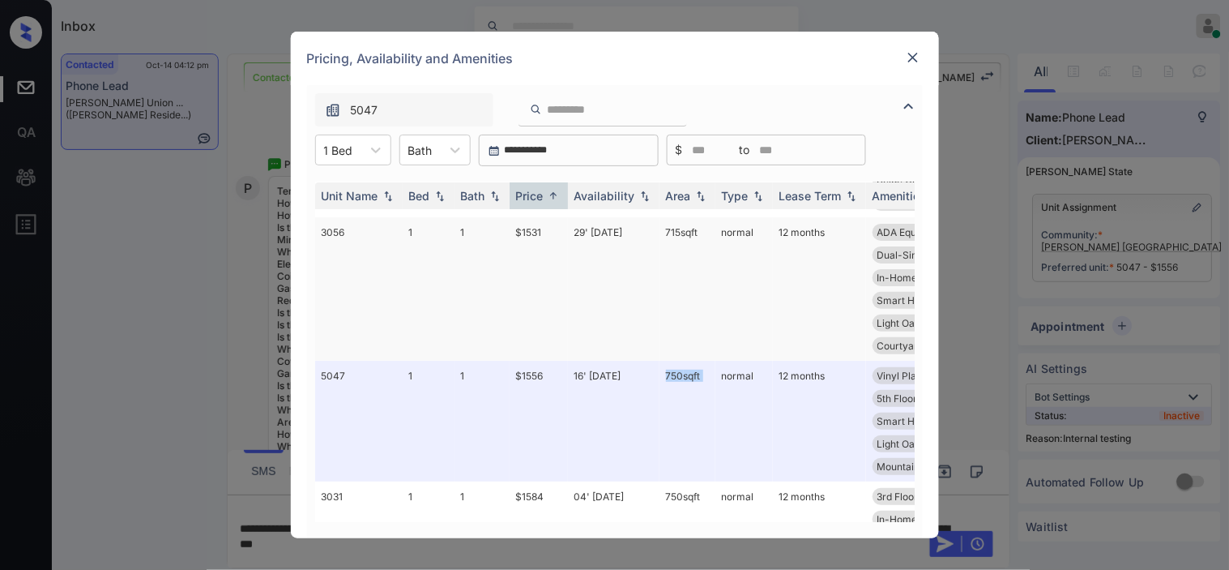
copy td "750 sqft"
click at [913, 58] on img at bounding box center [913, 57] width 16 height 16
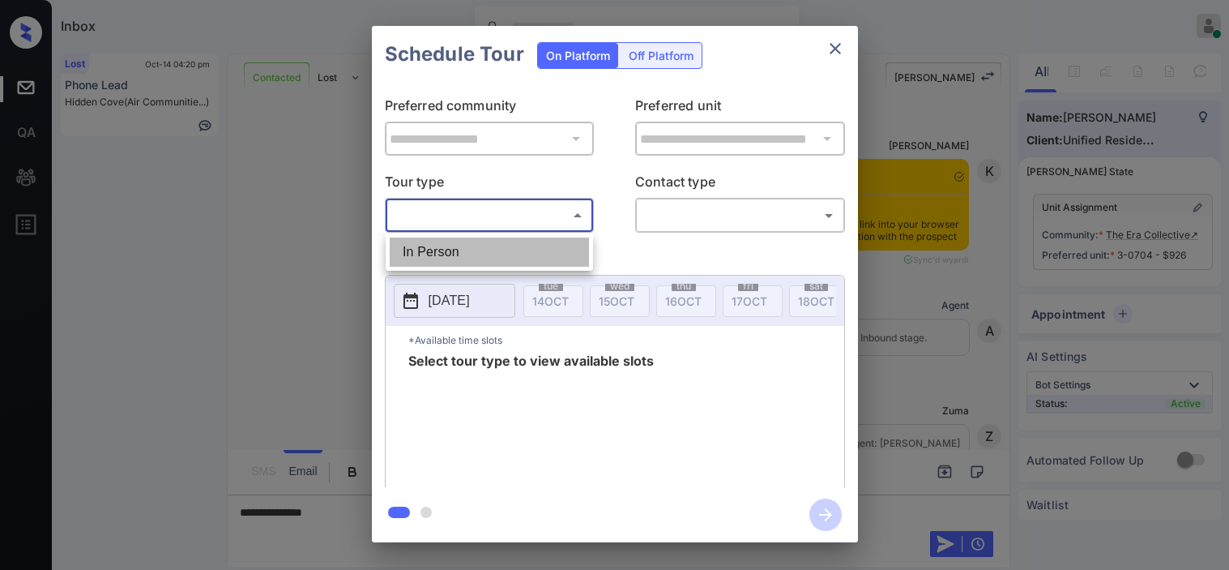
click at [484, 251] on li "In Person" at bounding box center [489, 251] width 199 height 29
type input "********"
click at [686, 220] on body "Inbox [PERSON_NAME] Online Set yourself offline Set yourself on break Profile S…" at bounding box center [614, 285] width 1229 height 570
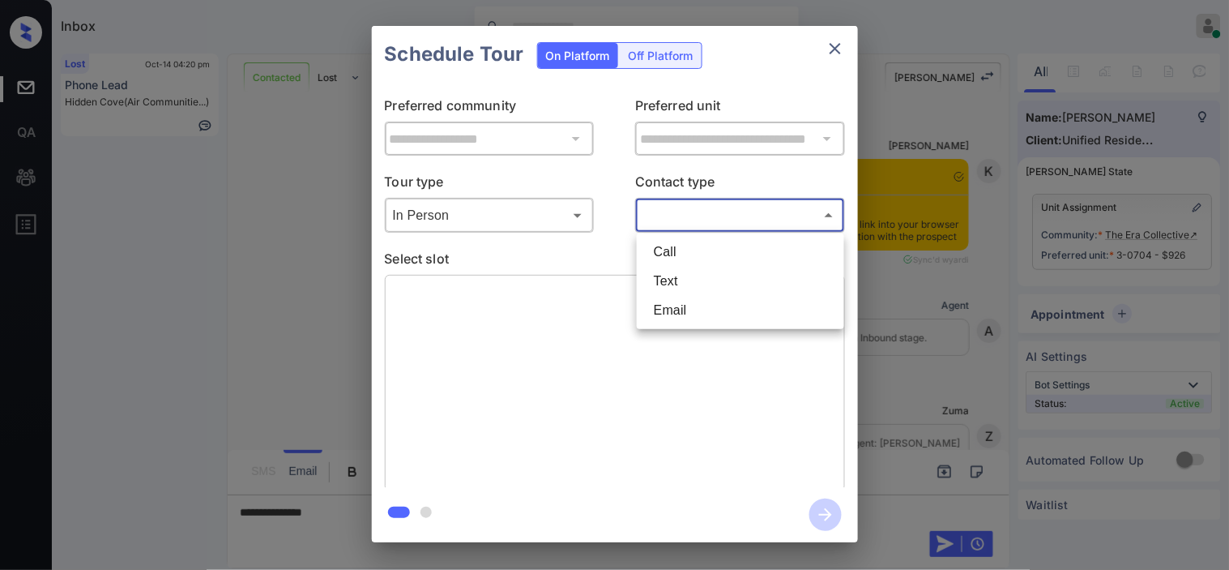
scroll to position [5027, 0]
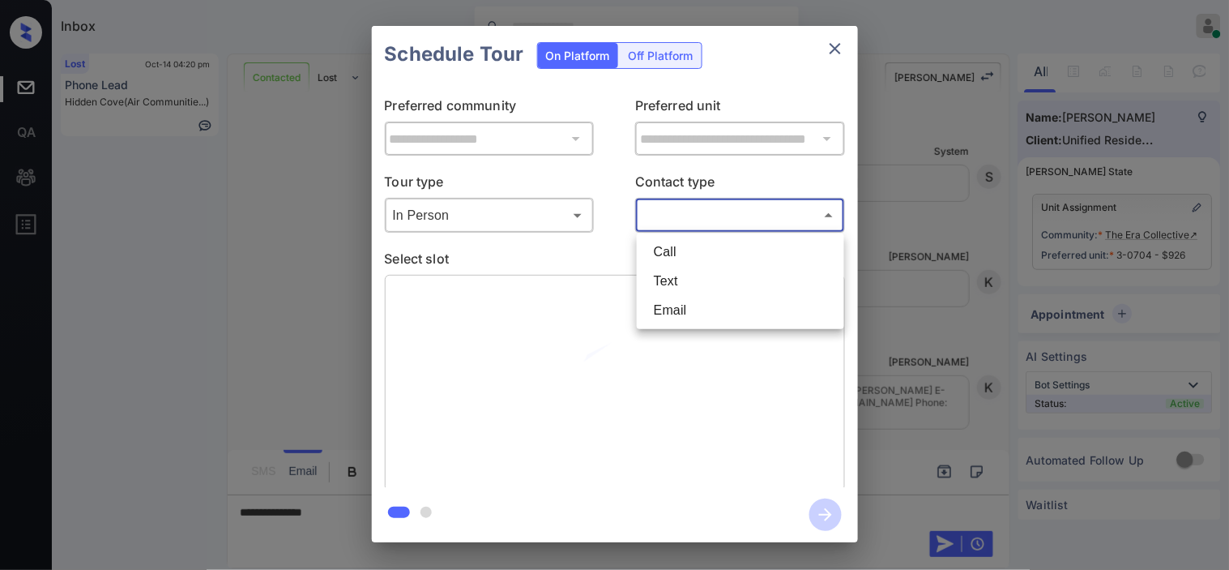
click at [681, 272] on li "Text" at bounding box center [740, 281] width 199 height 29
type input "****"
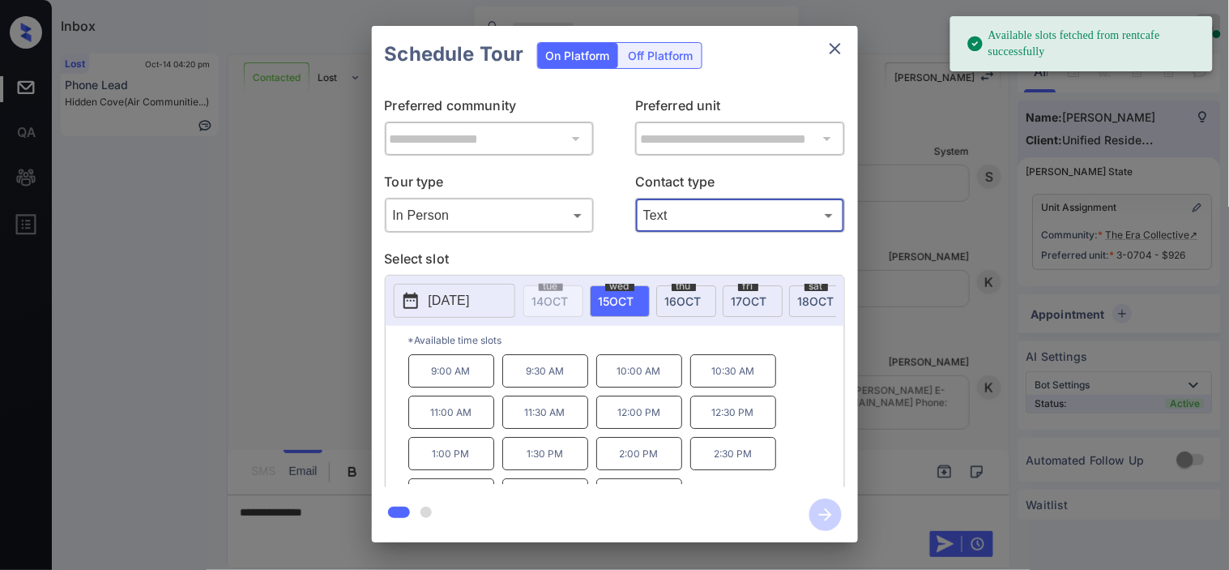
click at [404, 302] on icon at bounding box center [411, 301] width 15 height 16
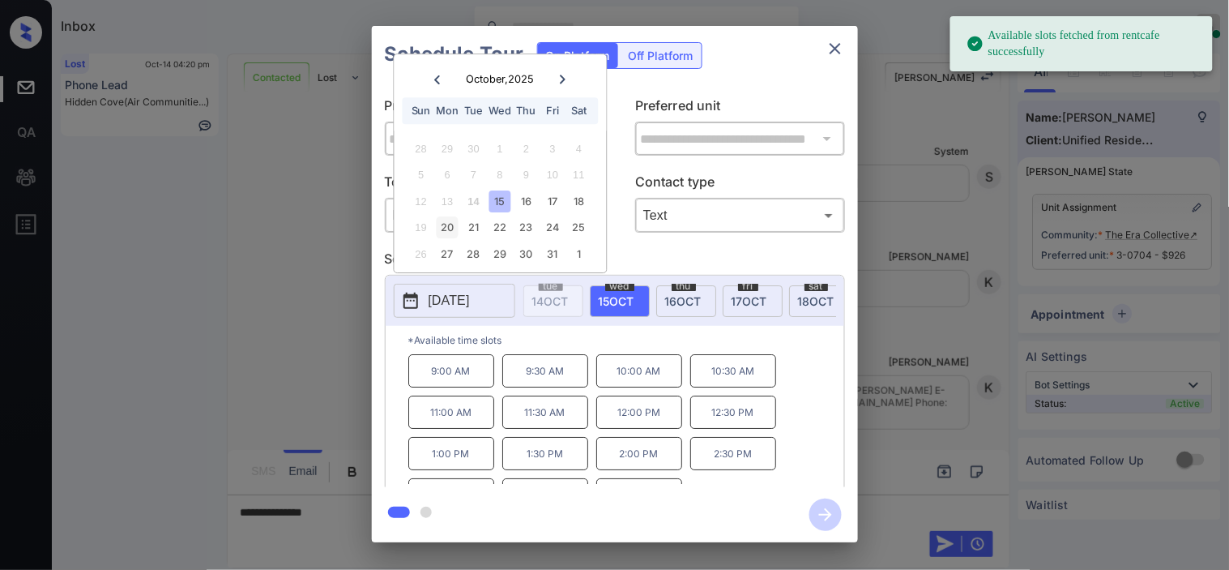
click at [455, 228] on div "20" at bounding box center [448, 228] width 22 height 22
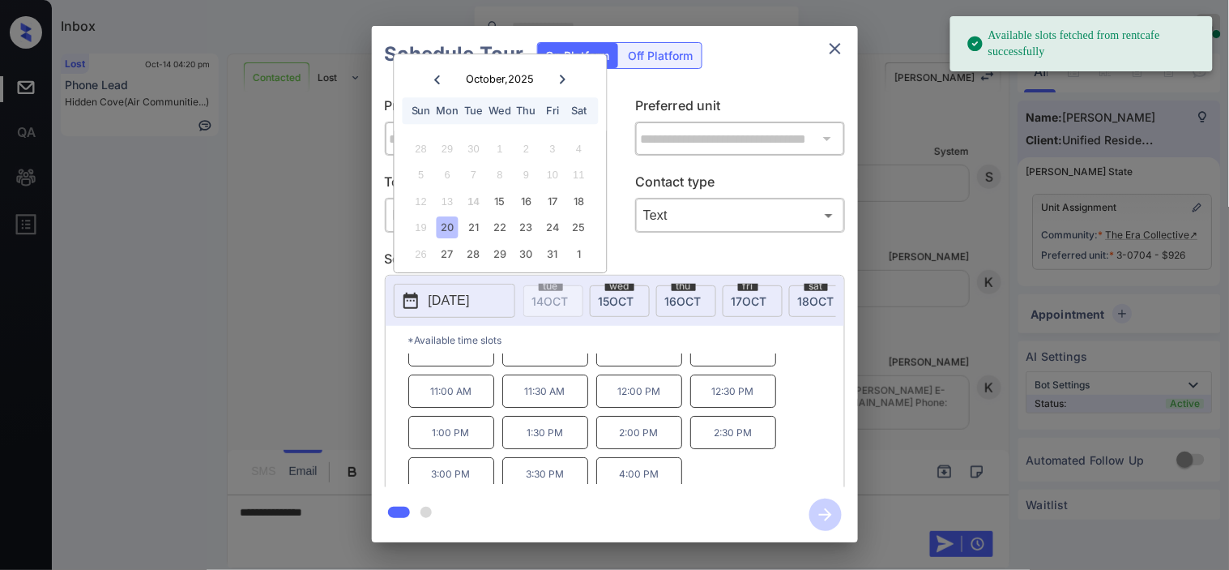
scroll to position [28, 0]
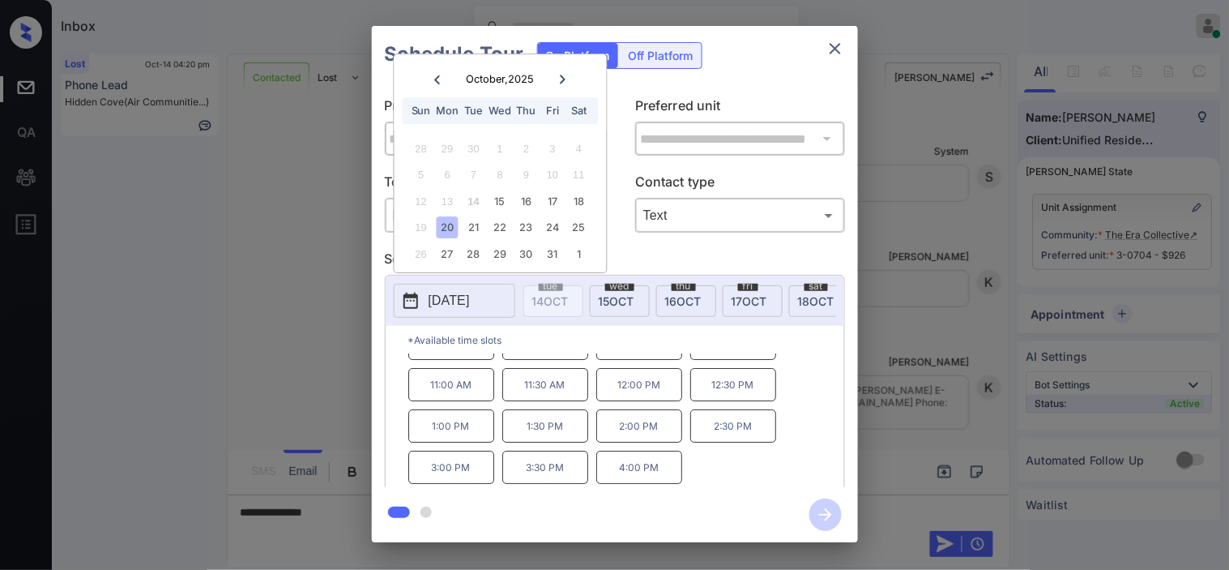
click at [838, 47] on icon "close" at bounding box center [835, 48] width 19 height 19
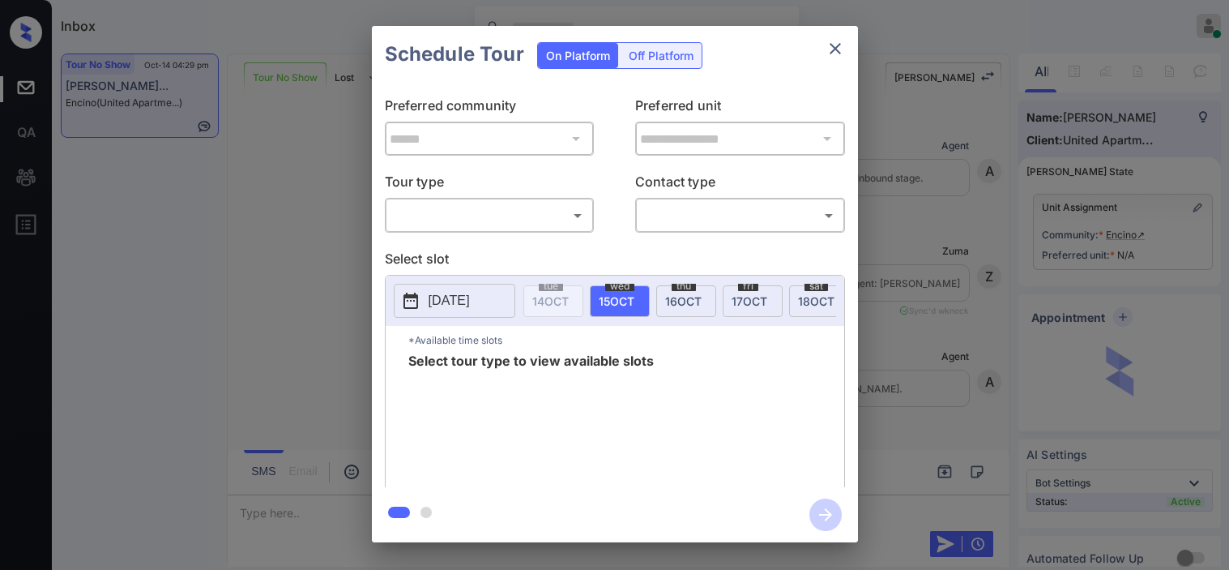
click at [508, 217] on body "Inbox [PERSON_NAME] Online Set yourself offline Set yourself on break Profile S…" at bounding box center [614, 285] width 1229 height 570
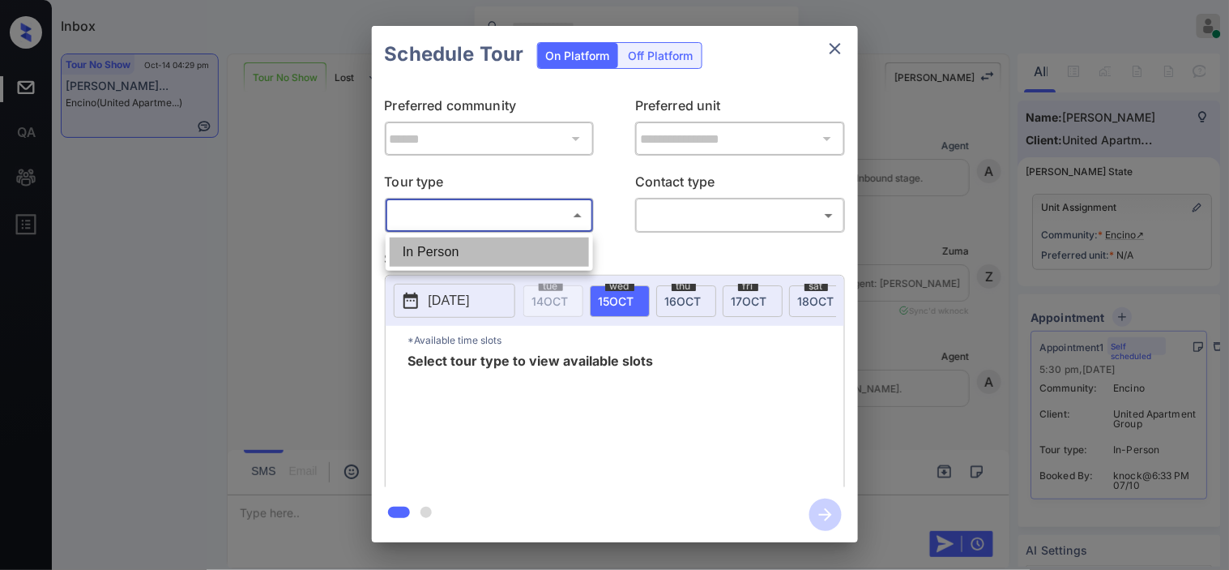
scroll to position [810, 0]
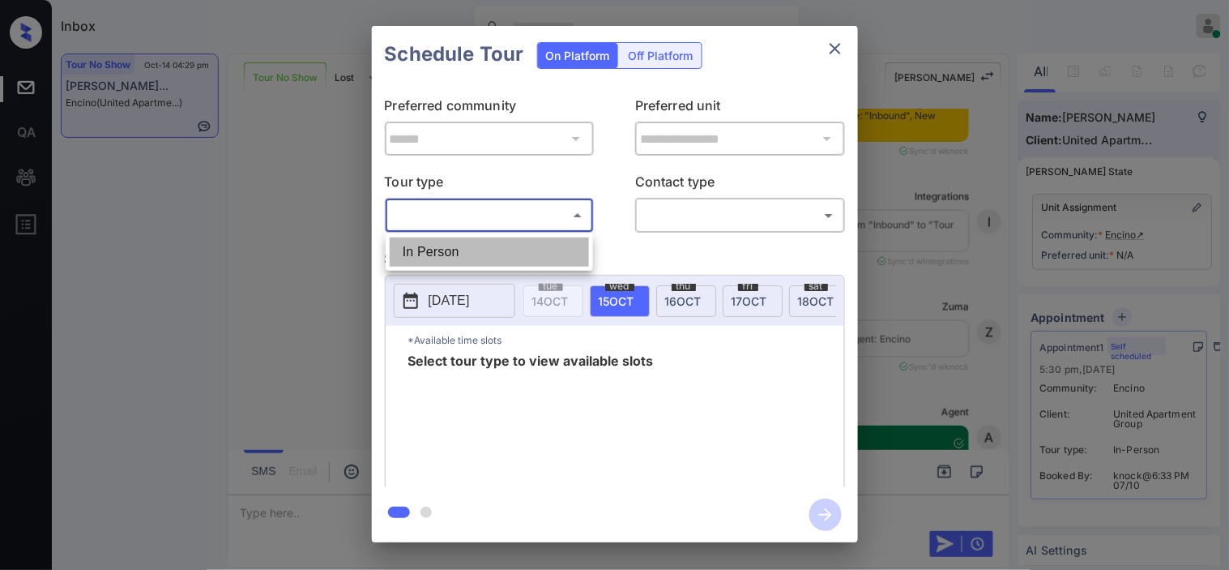
click at [505, 240] on li "In Person" at bounding box center [489, 251] width 199 height 29
type input "********"
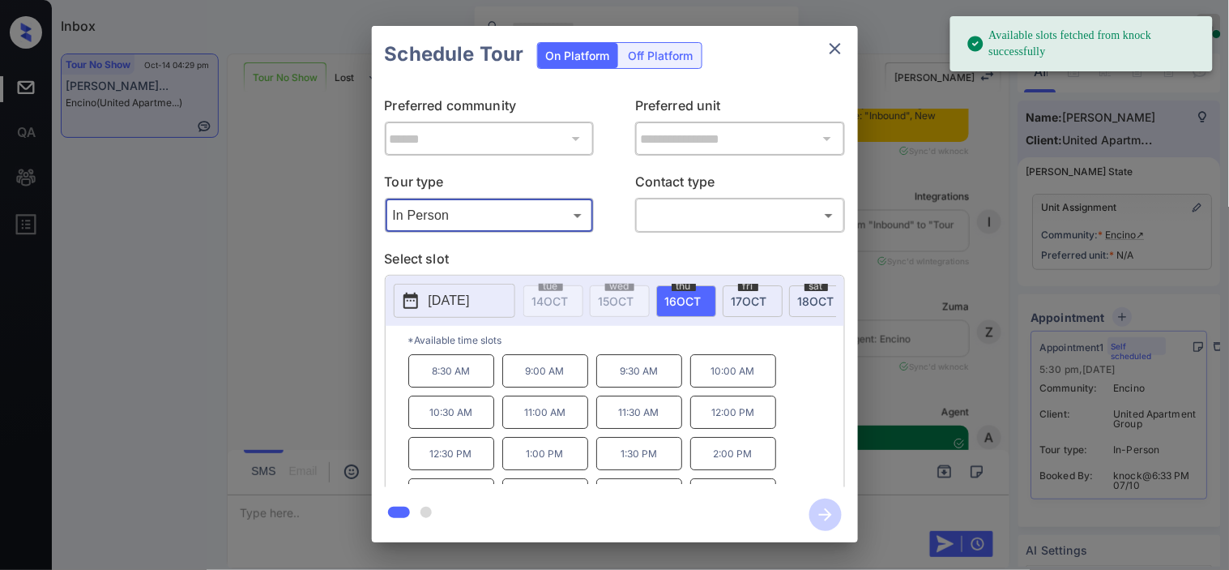
click at [417, 291] on icon at bounding box center [410, 300] width 19 height 19
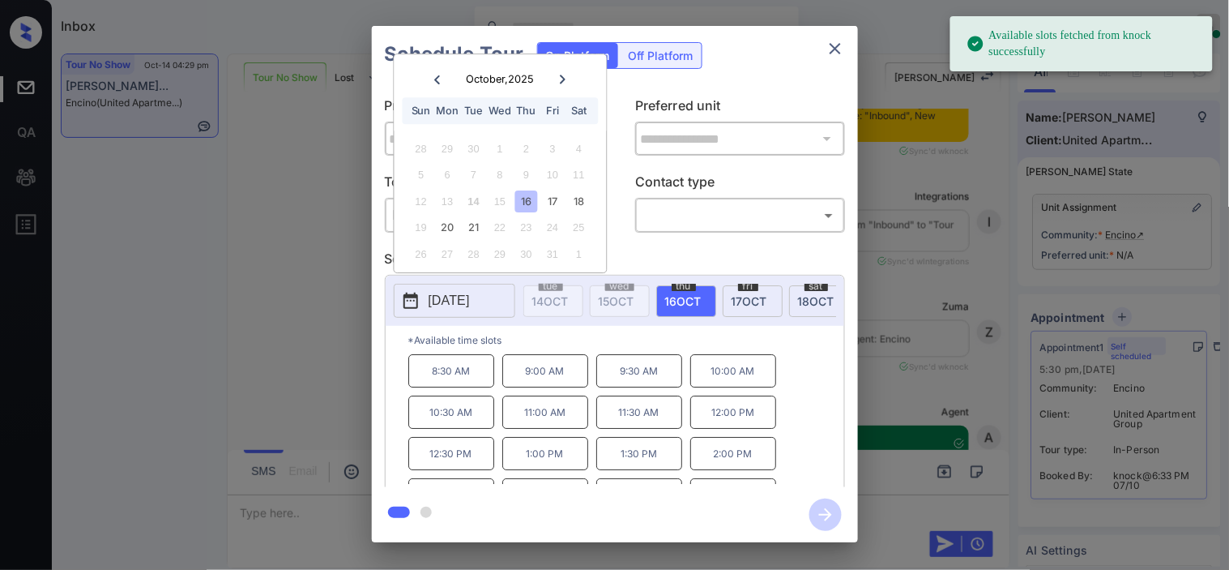
click at [312, 219] on div "**********" at bounding box center [614, 284] width 1229 height 568
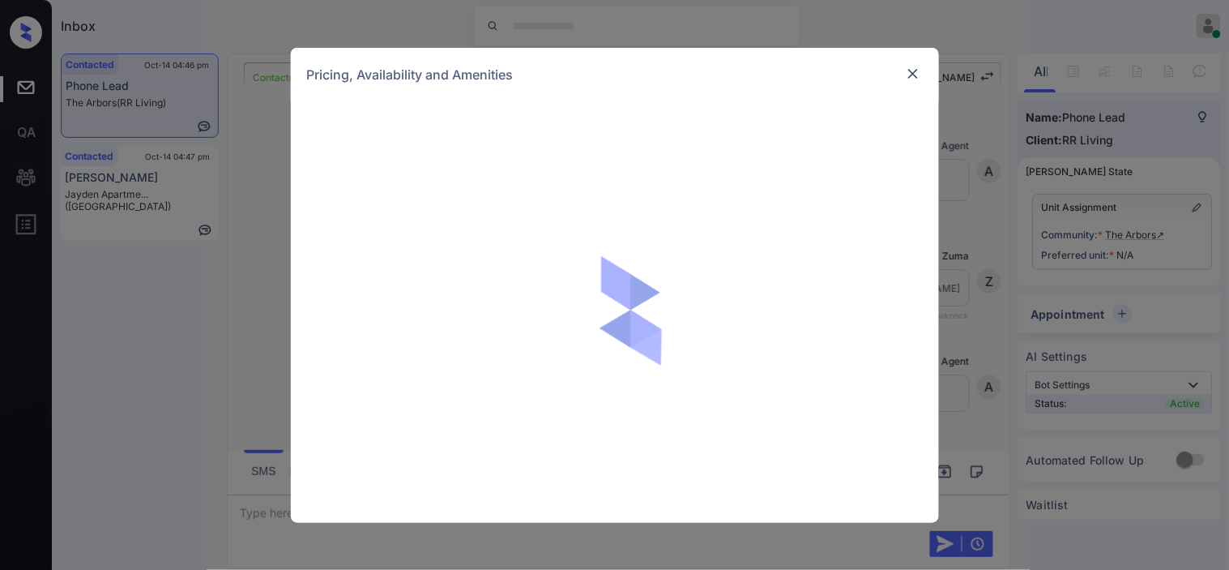
scroll to position [1930, 0]
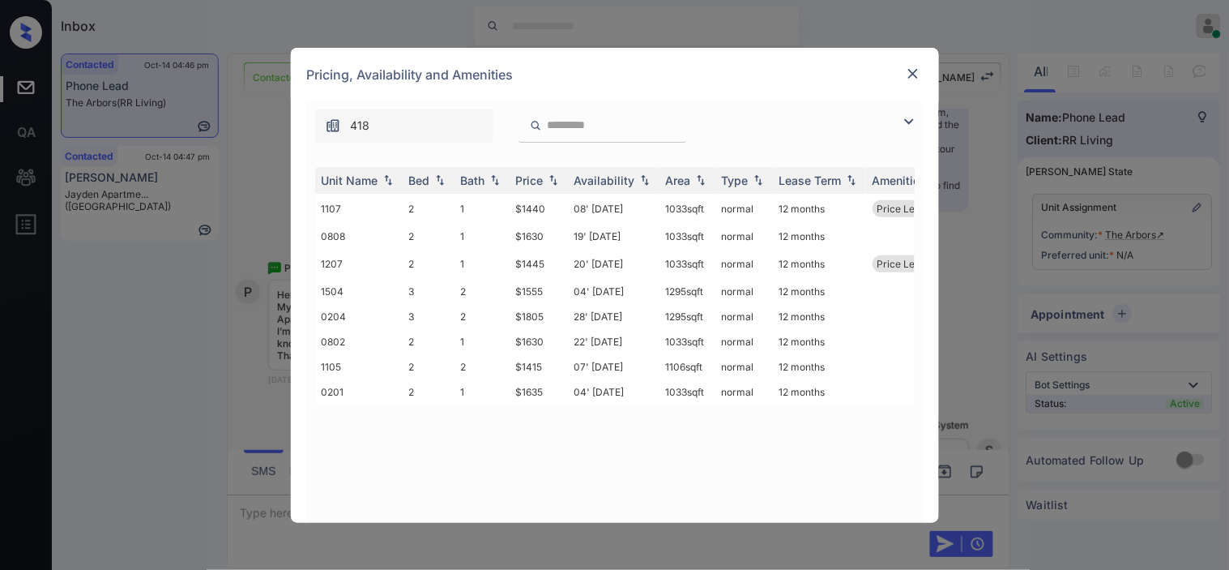
click at [917, 124] on img at bounding box center [909, 121] width 19 height 19
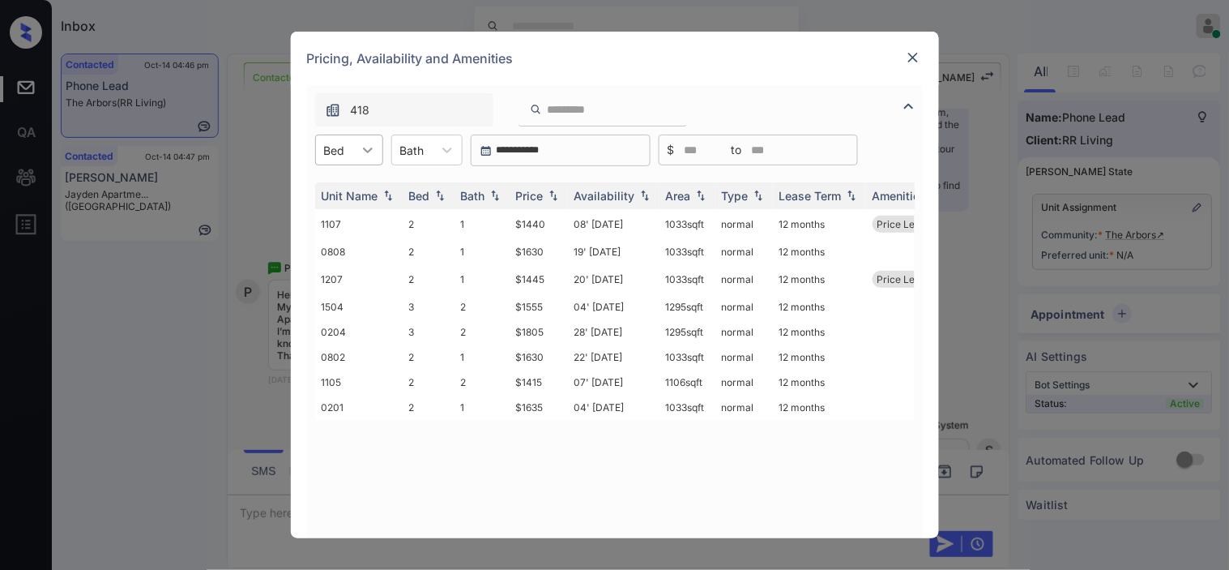
click at [361, 144] on icon at bounding box center [368, 150] width 16 height 16
click at [357, 195] on div "2" at bounding box center [349, 189] width 68 height 29
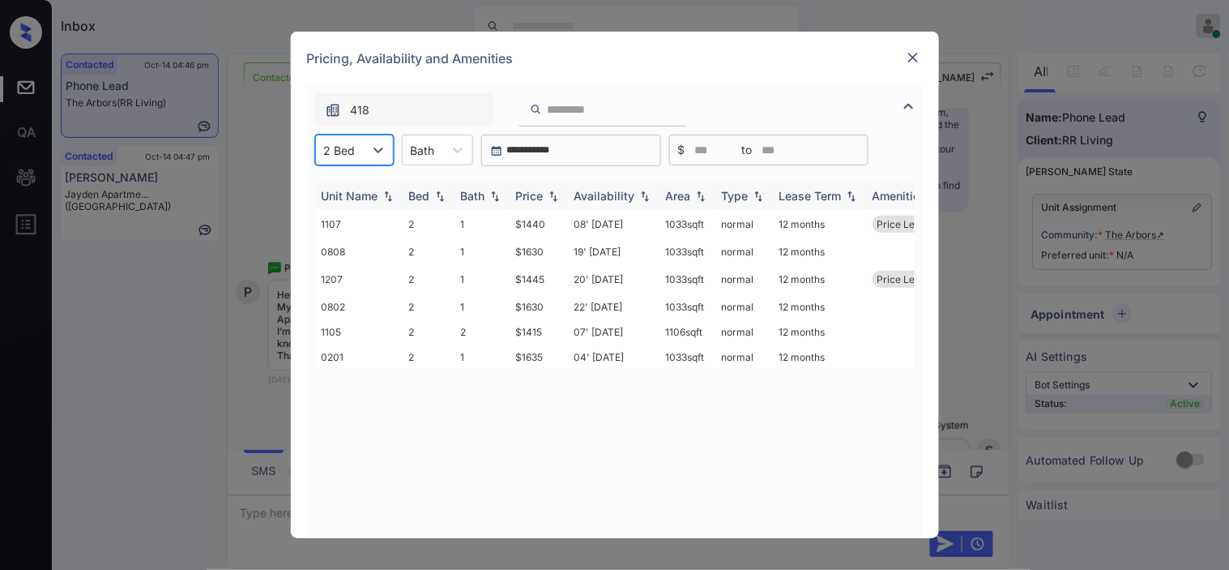
click at [548, 196] on img at bounding box center [553, 195] width 16 height 11
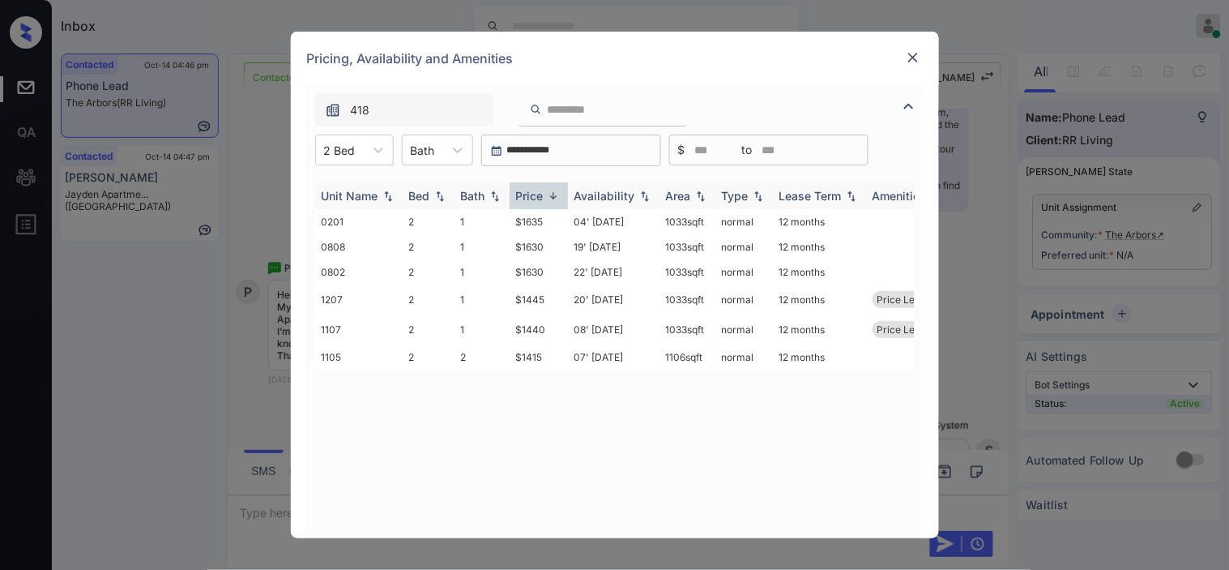
click at [548, 196] on img at bounding box center [553, 196] width 16 height 12
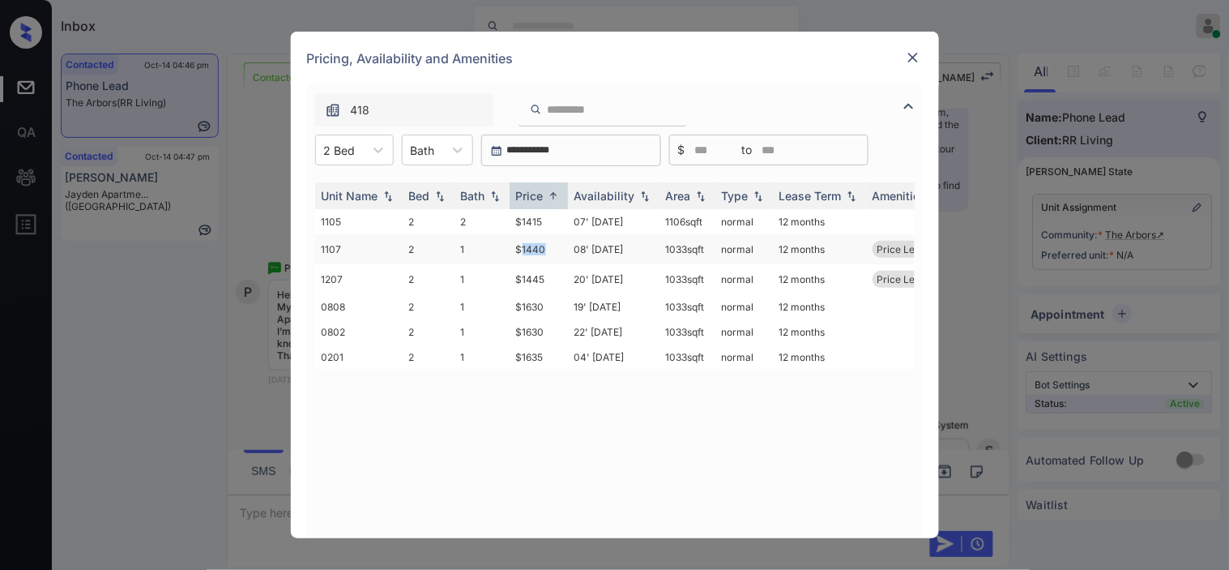
drag, startPoint x: 521, startPoint y: 254, endPoint x: 557, endPoint y: 257, distance: 35.7
click at [557, 257] on td "$1440" at bounding box center [539, 249] width 58 height 30
click at [499, 250] on td "1" at bounding box center [482, 249] width 55 height 30
drag, startPoint x: 535, startPoint y: 241, endPoint x: 554, endPoint y: 246, distance: 20.0
click at [554, 246] on tr "1107 2 1 $1440 08' Aug 25 1033 sqft normal 12 months Price Leader" at bounding box center [738, 249] width 847 height 30
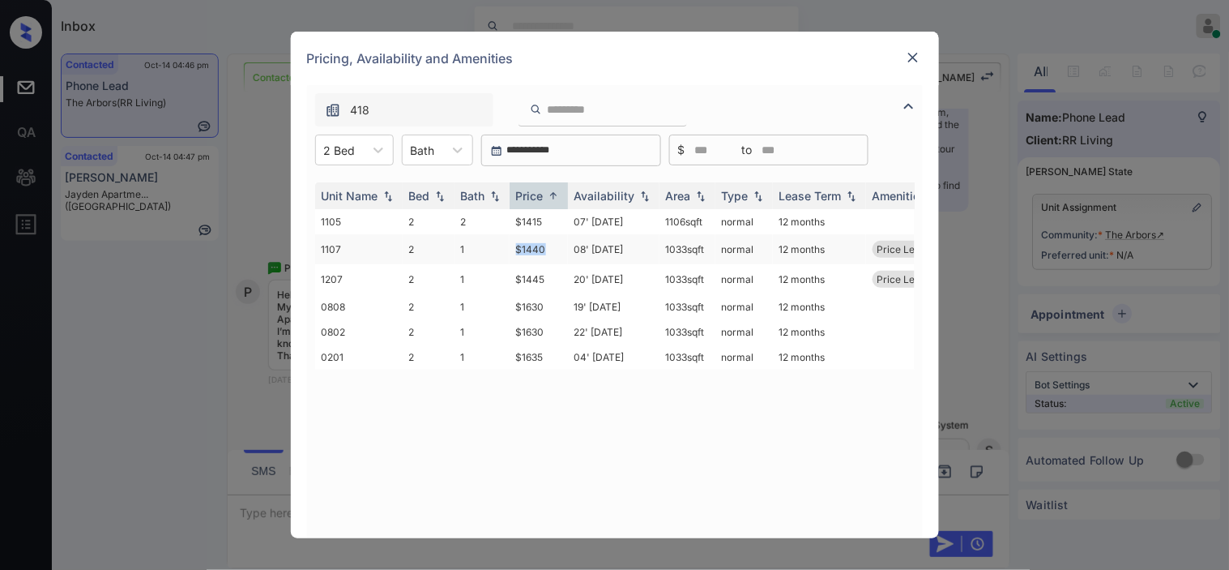
copy tr "$1440"
click at [529, 248] on td "$1440" at bounding box center [539, 249] width 58 height 30
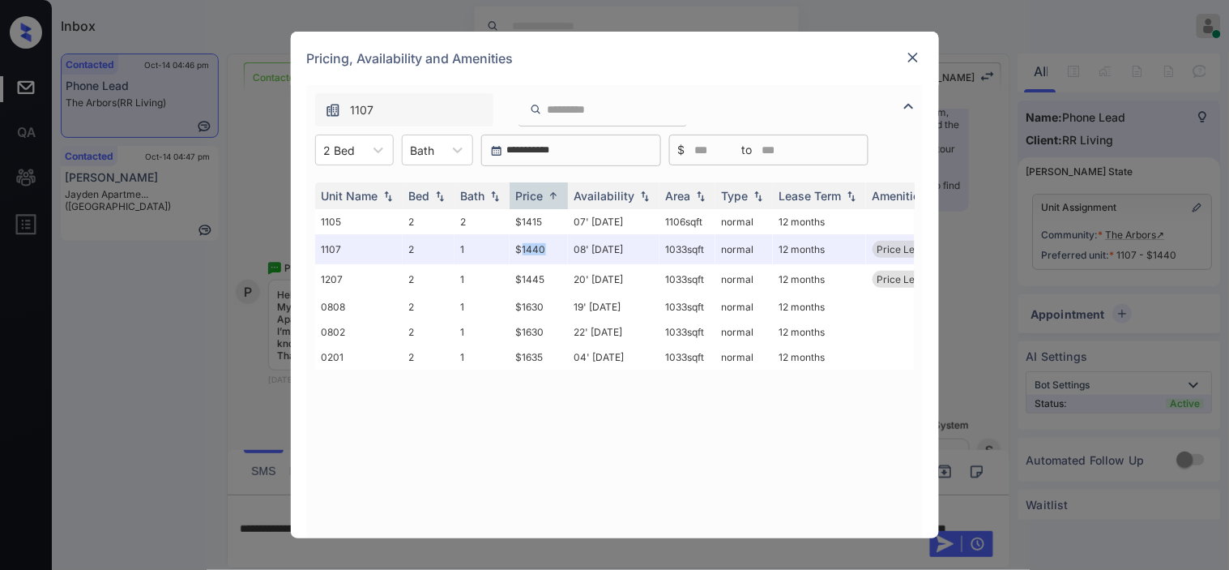
click at [917, 50] on img at bounding box center [913, 57] width 16 height 16
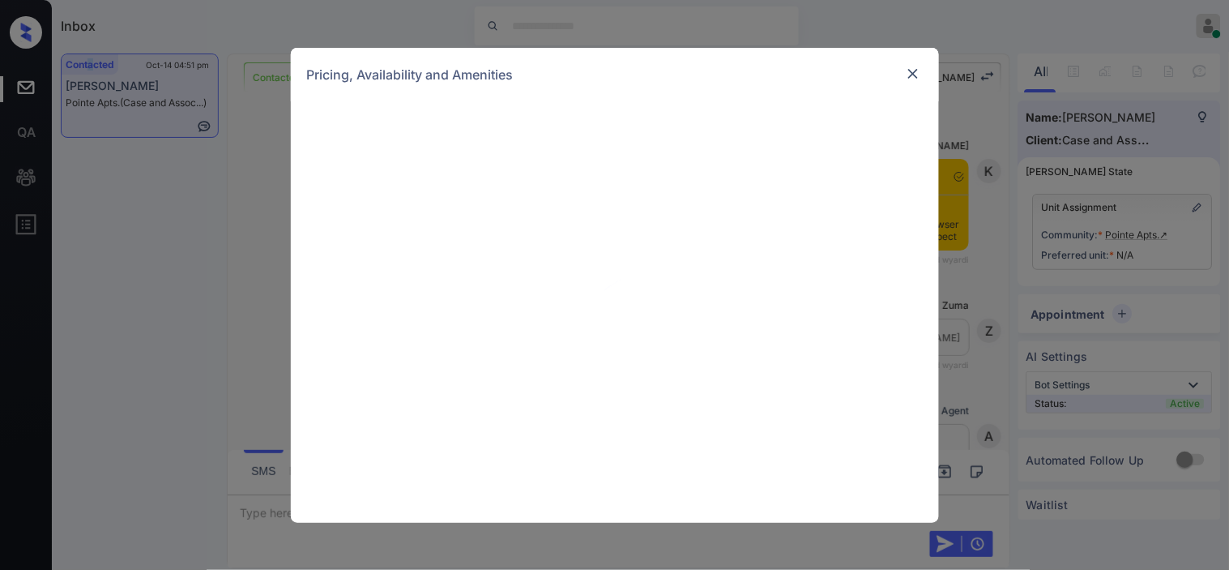
scroll to position [1157, 0]
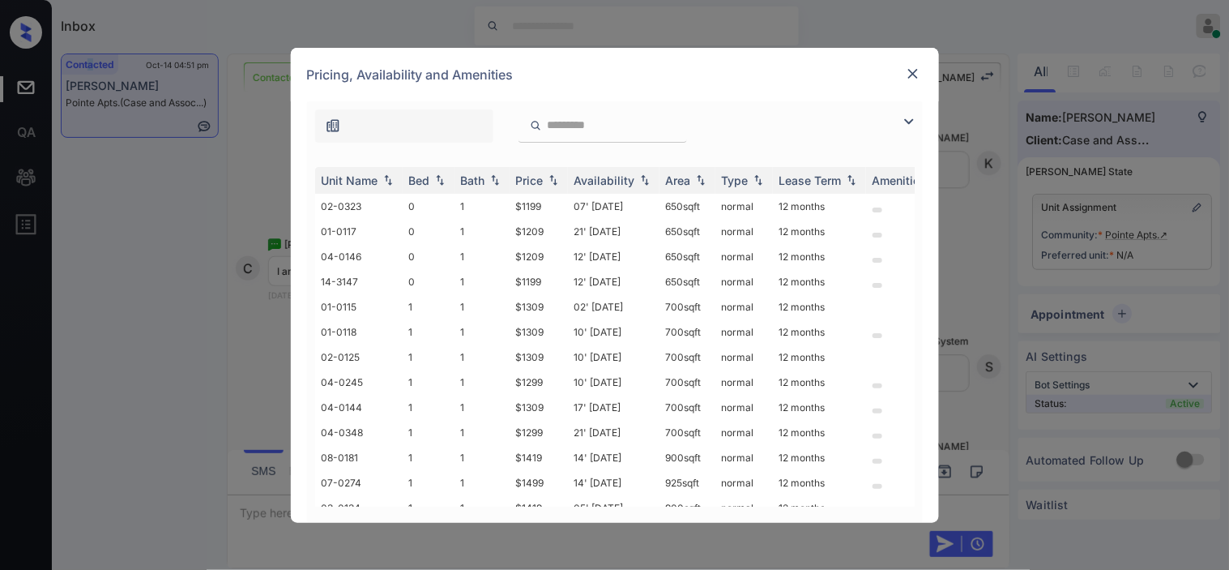
click at [910, 118] on img at bounding box center [909, 121] width 19 height 19
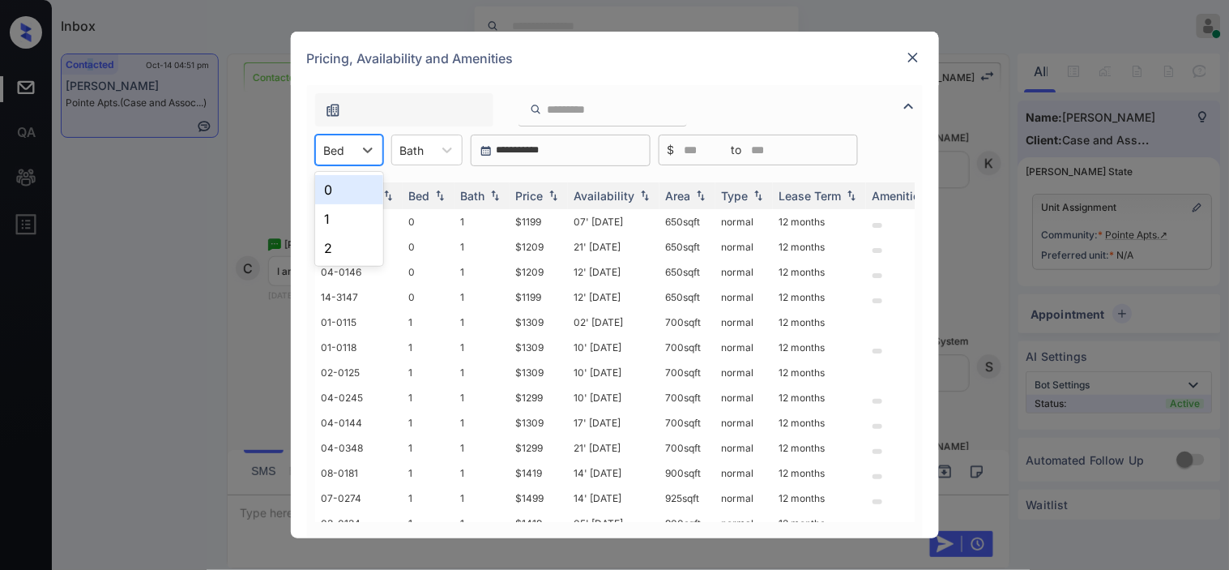
click at [342, 147] on div at bounding box center [334, 150] width 21 height 17
click at [358, 246] on div "2" at bounding box center [349, 247] width 68 height 29
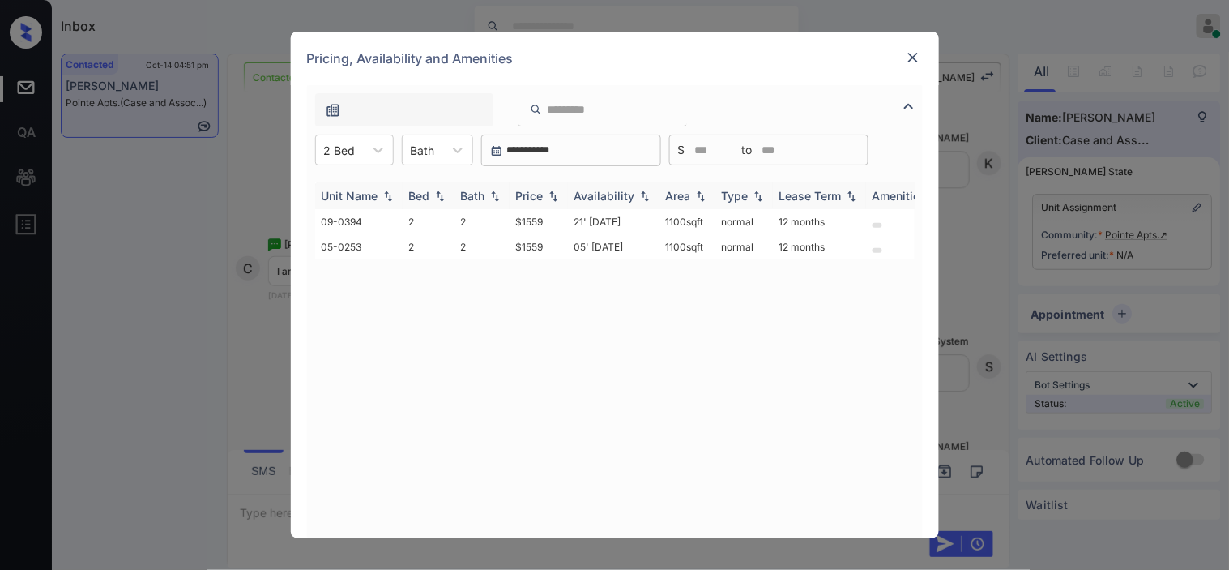
click at [552, 198] on img at bounding box center [553, 195] width 16 height 11
click at [552, 198] on img at bounding box center [553, 196] width 16 height 12
drag, startPoint x: 511, startPoint y: 220, endPoint x: 543, endPoint y: 220, distance: 31.6
click at [543, 220] on td "$1559" at bounding box center [539, 221] width 58 height 25
copy td "$1559"
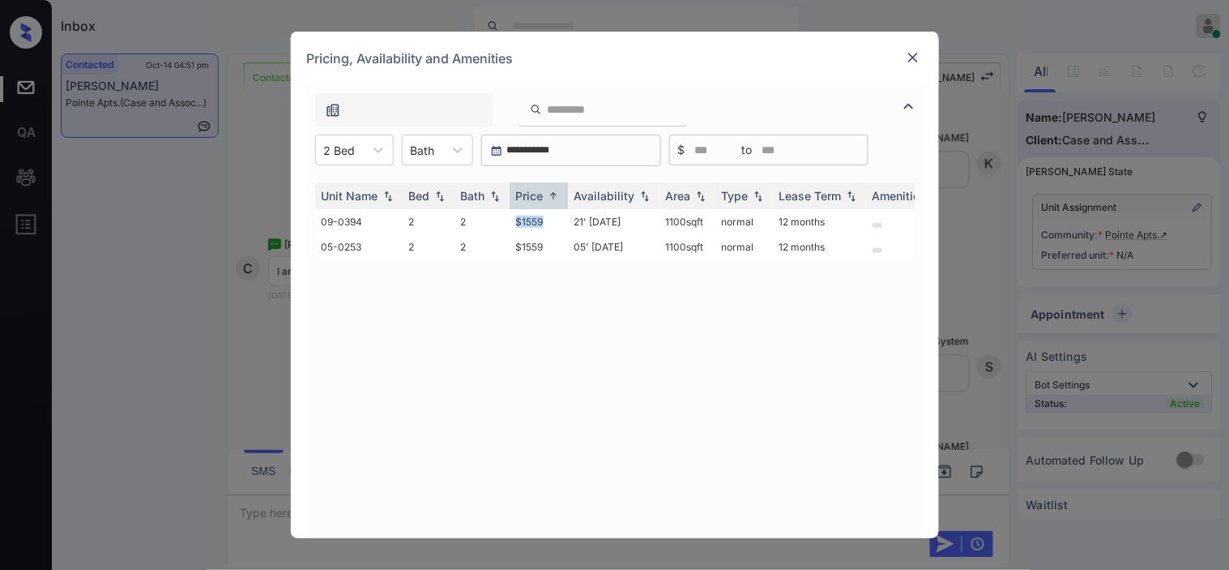
click at [916, 55] on img at bounding box center [913, 57] width 16 height 16
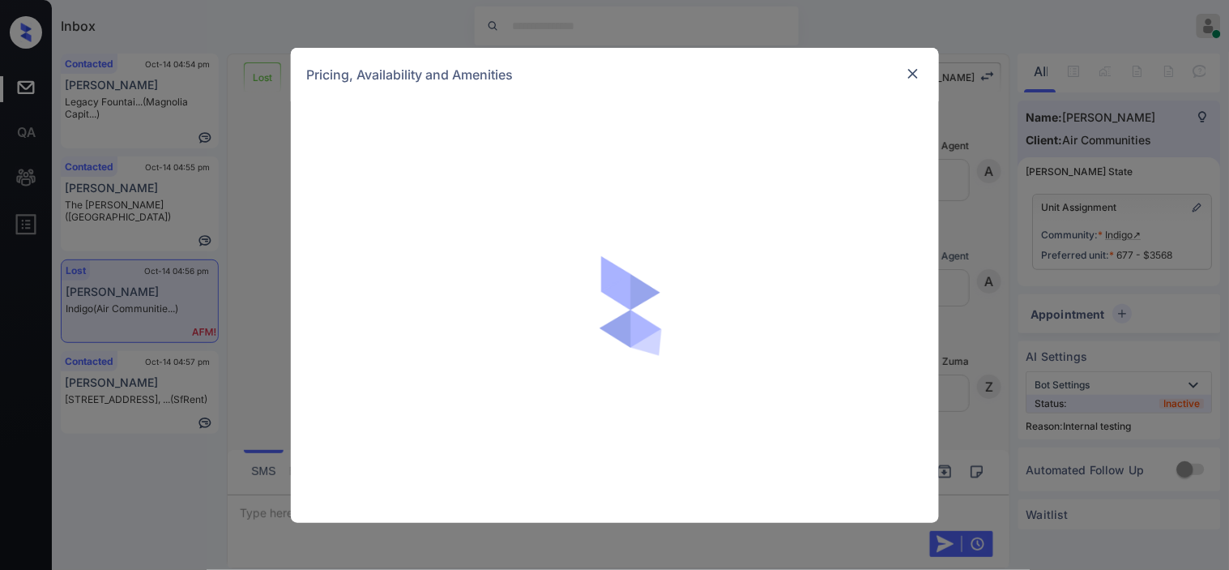
scroll to position [5317, 0]
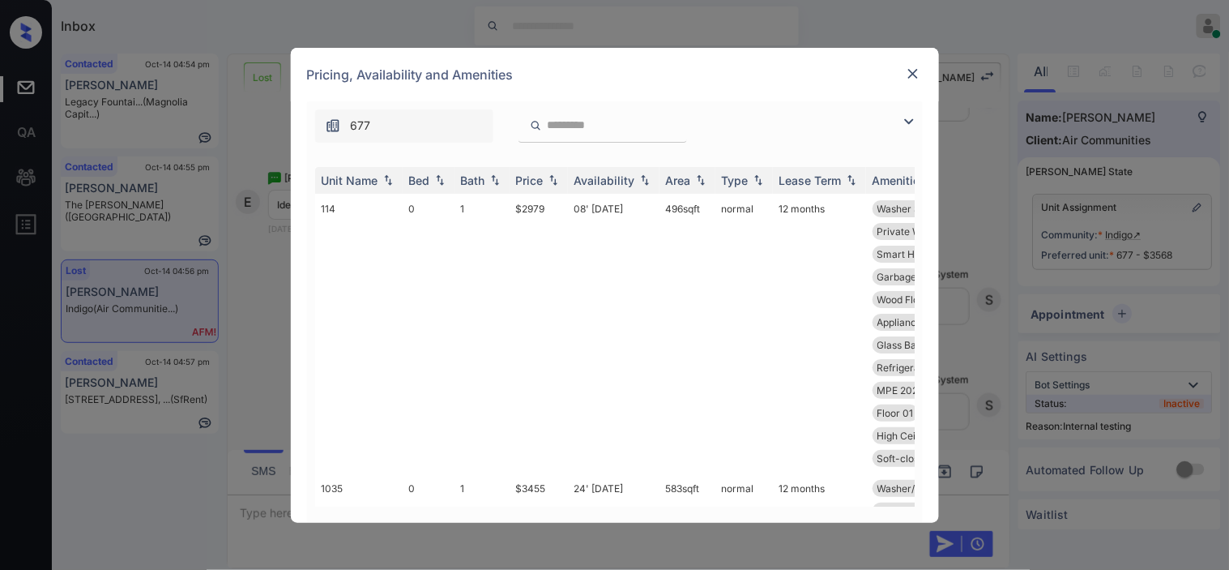
click at [911, 126] on img at bounding box center [909, 121] width 19 height 19
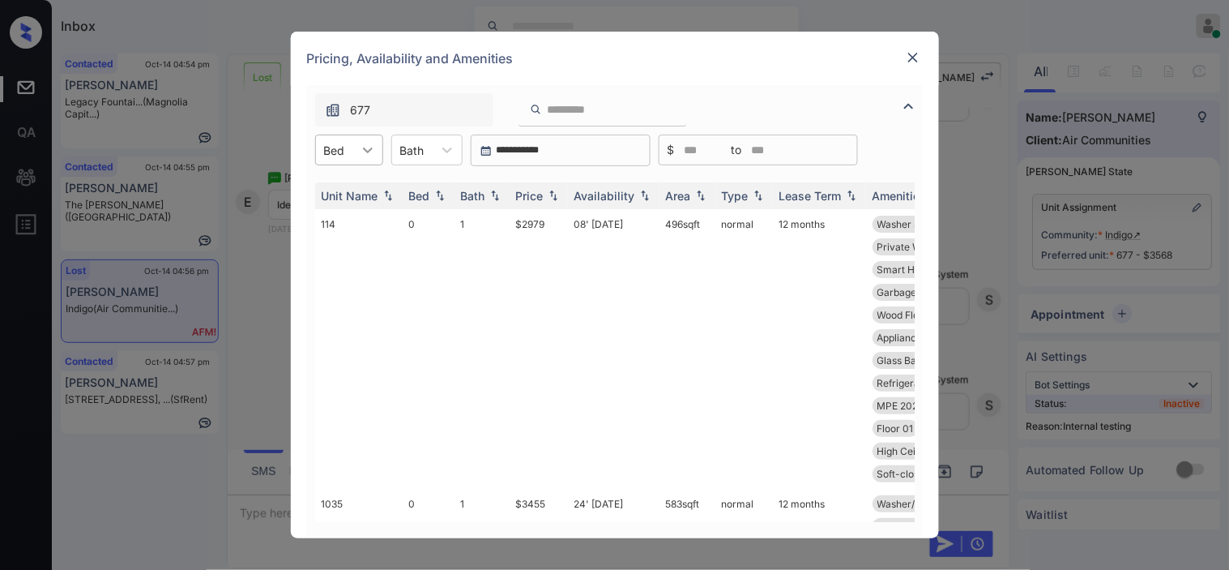
click at [370, 147] on icon at bounding box center [368, 150] width 16 height 16
click at [346, 221] on div "1" at bounding box center [349, 218] width 68 height 29
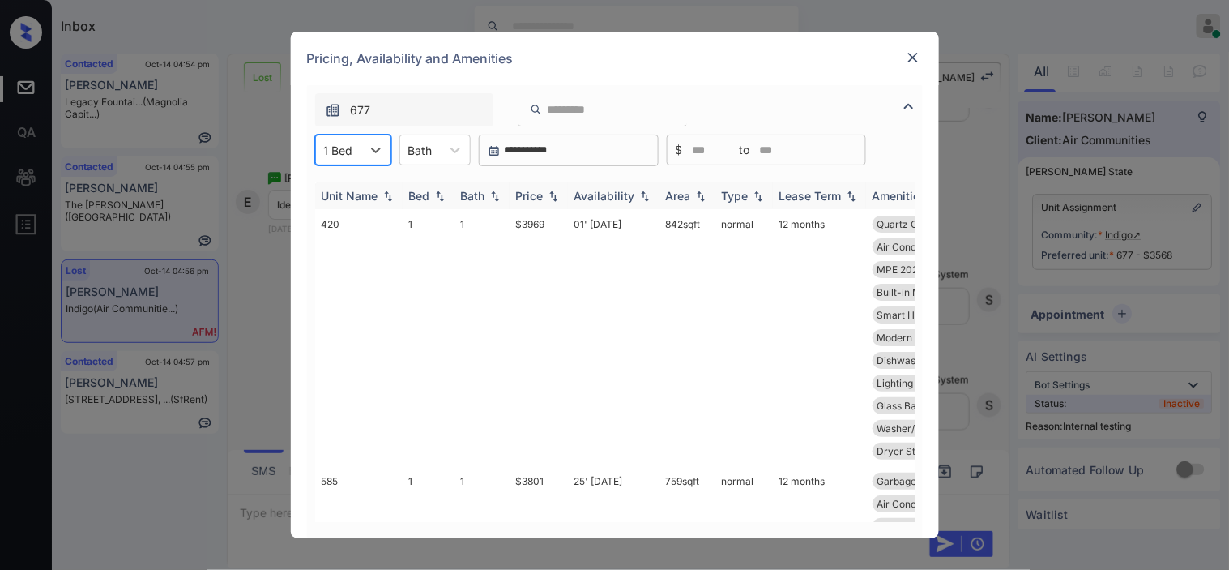
click at [553, 195] on img at bounding box center [553, 195] width 16 height 11
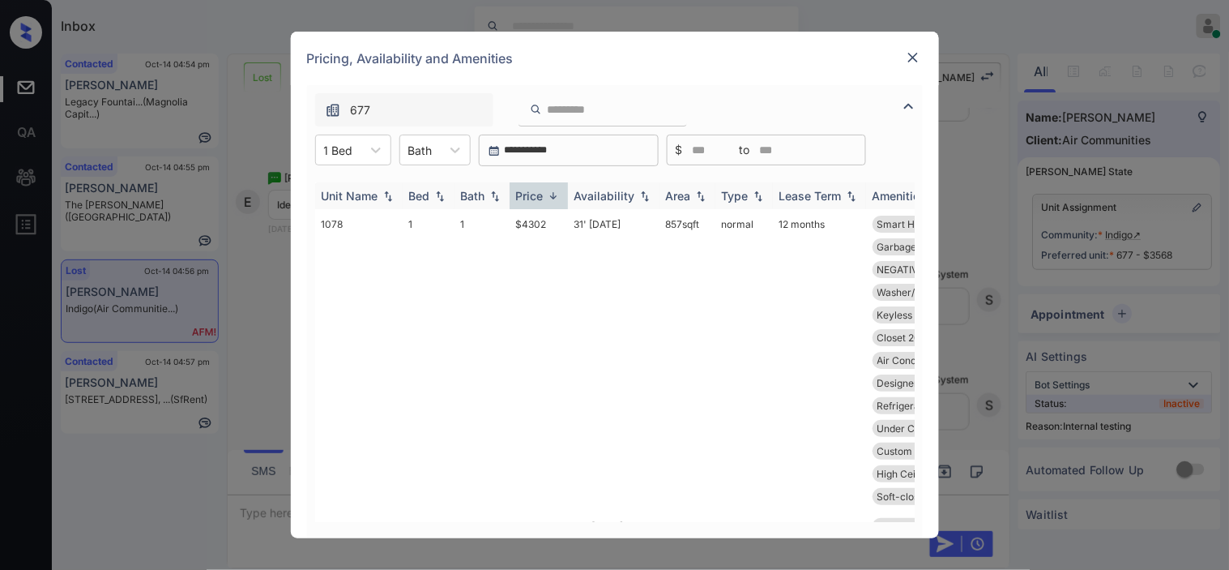
click at [553, 195] on img at bounding box center [553, 196] width 16 height 12
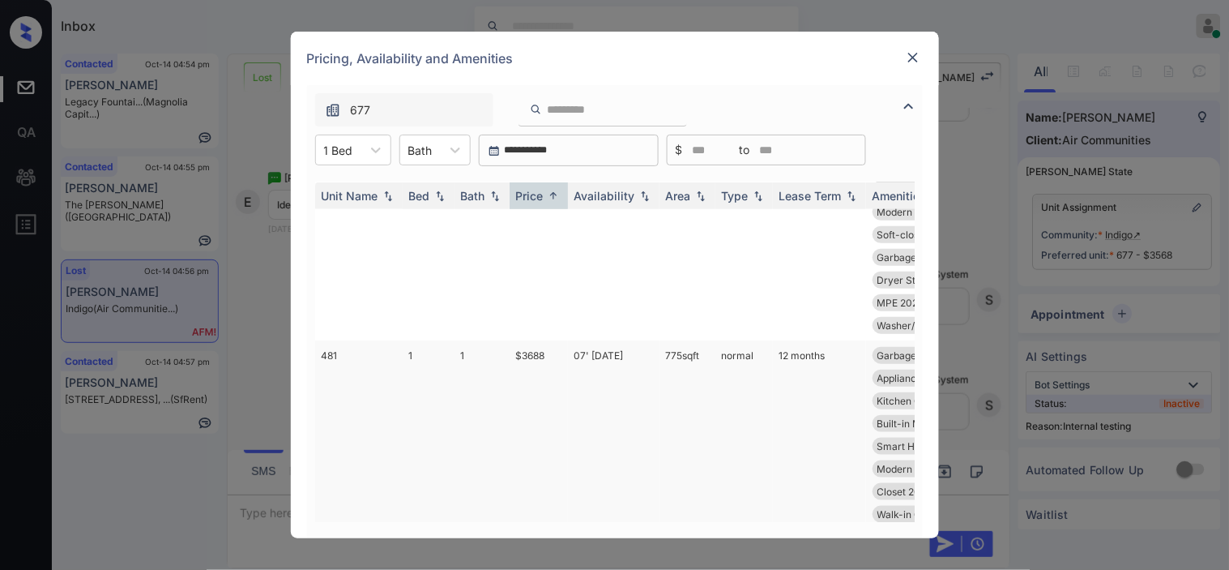
scroll to position [540, 0]
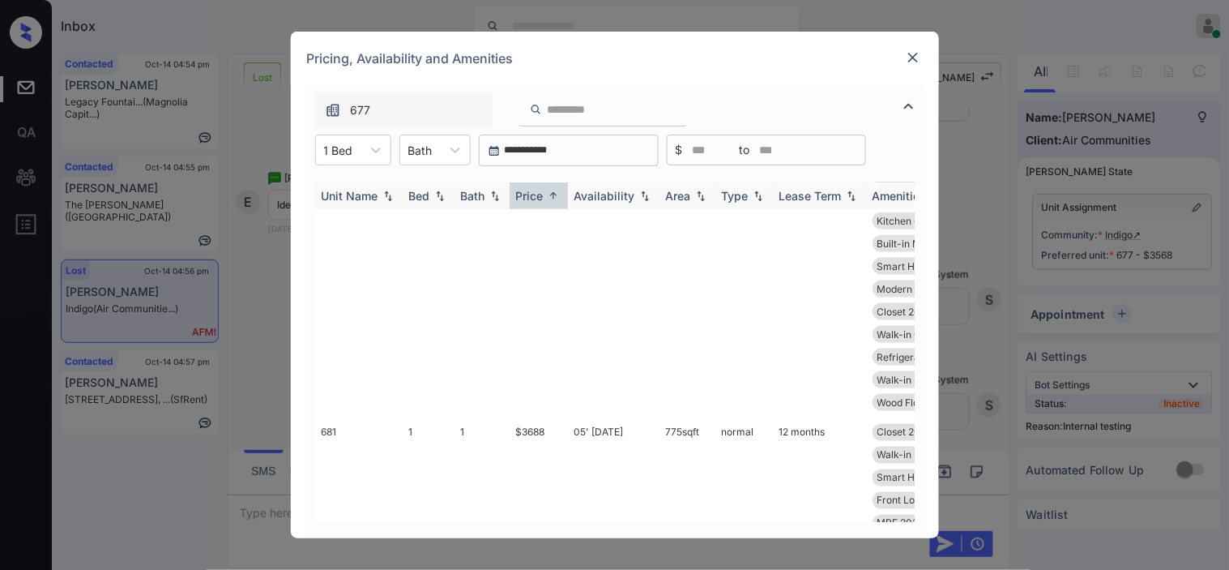
click at [638, 196] on img at bounding box center [645, 195] width 16 height 11
click at [638, 196] on img at bounding box center [645, 196] width 16 height 12
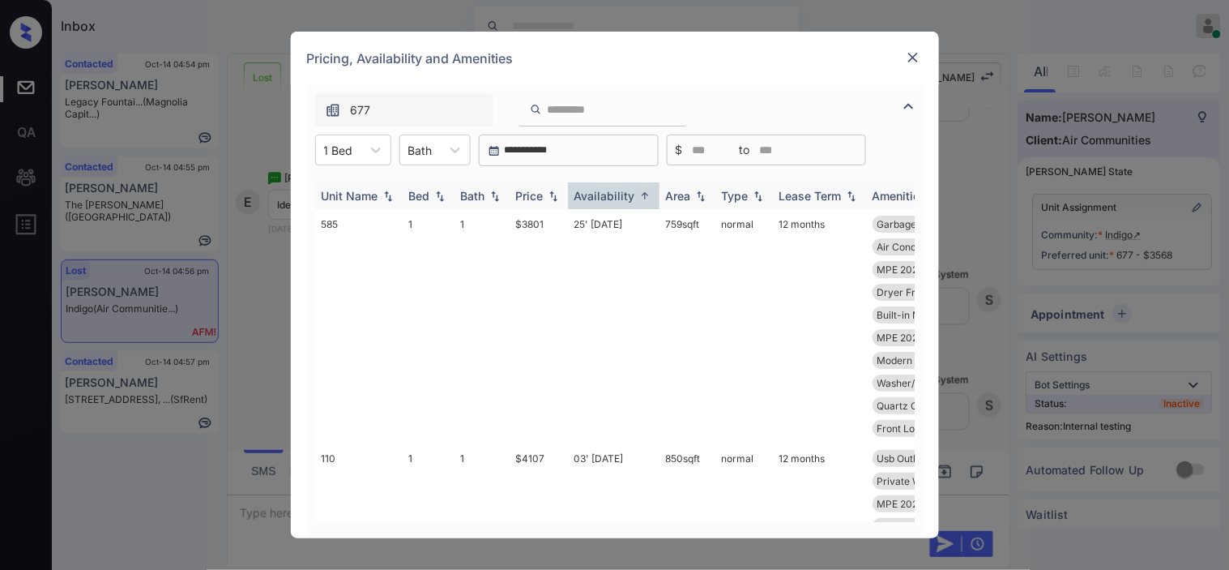
click at [547, 191] on img at bounding box center [553, 195] width 16 height 11
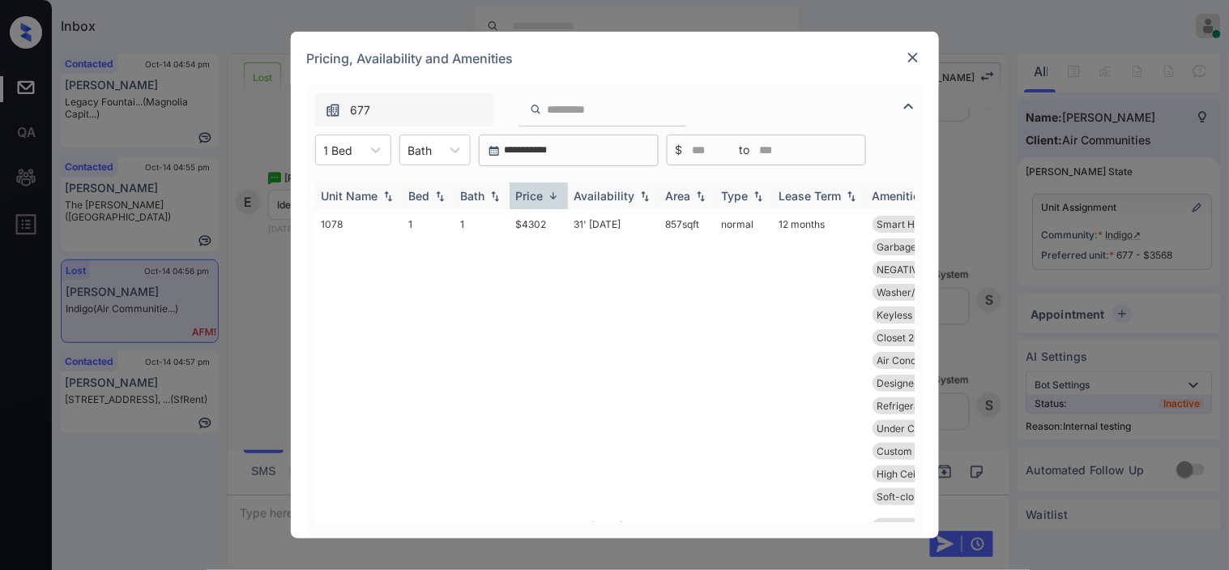
click at [560, 190] on img at bounding box center [553, 196] width 16 height 12
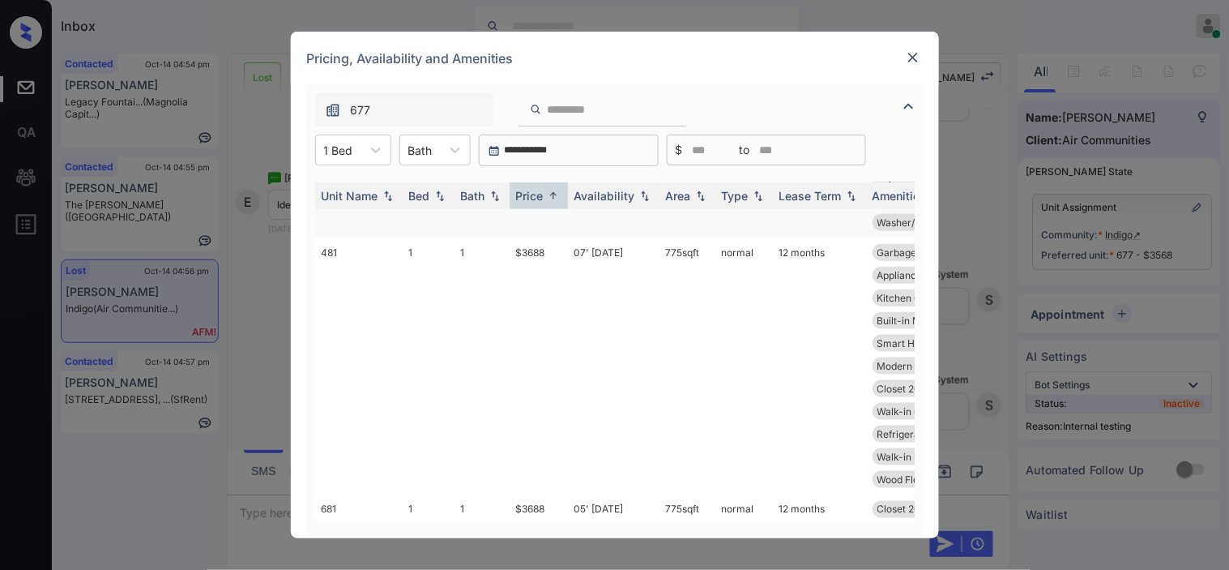
scroll to position [360, 0]
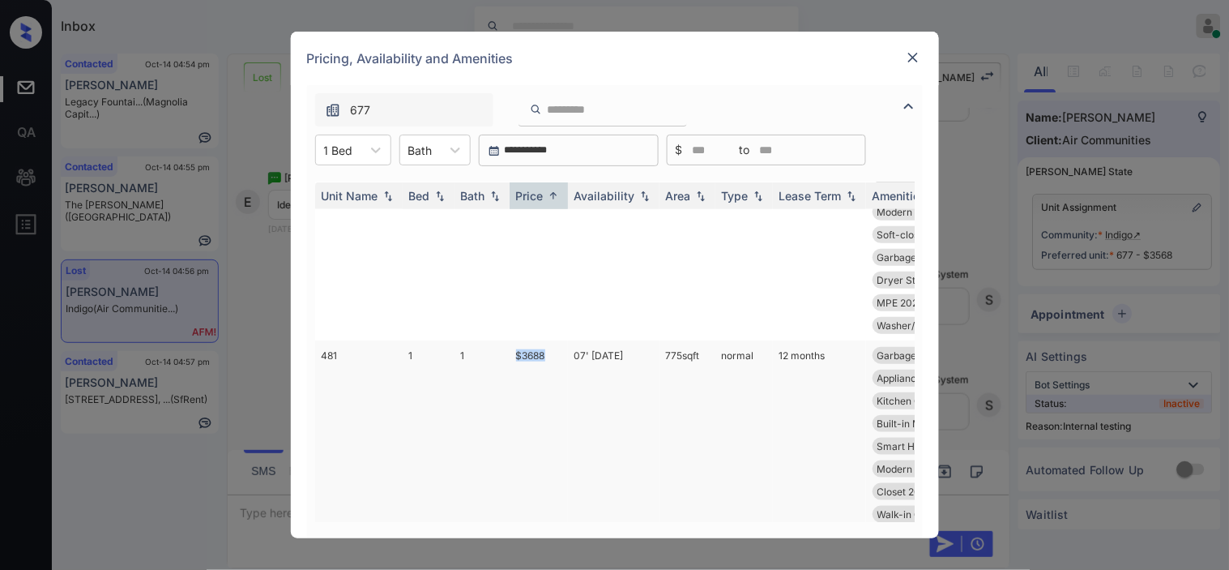
drag, startPoint x: 515, startPoint y: 351, endPoint x: 546, endPoint y: 353, distance: 31.6
click at [546, 353] on td "$3688" at bounding box center [539, 468] width 58 height 257
copy td "$3688"
click at [546, 353] on td "$3688" at bounding box center [539, 468] width 58 height 257
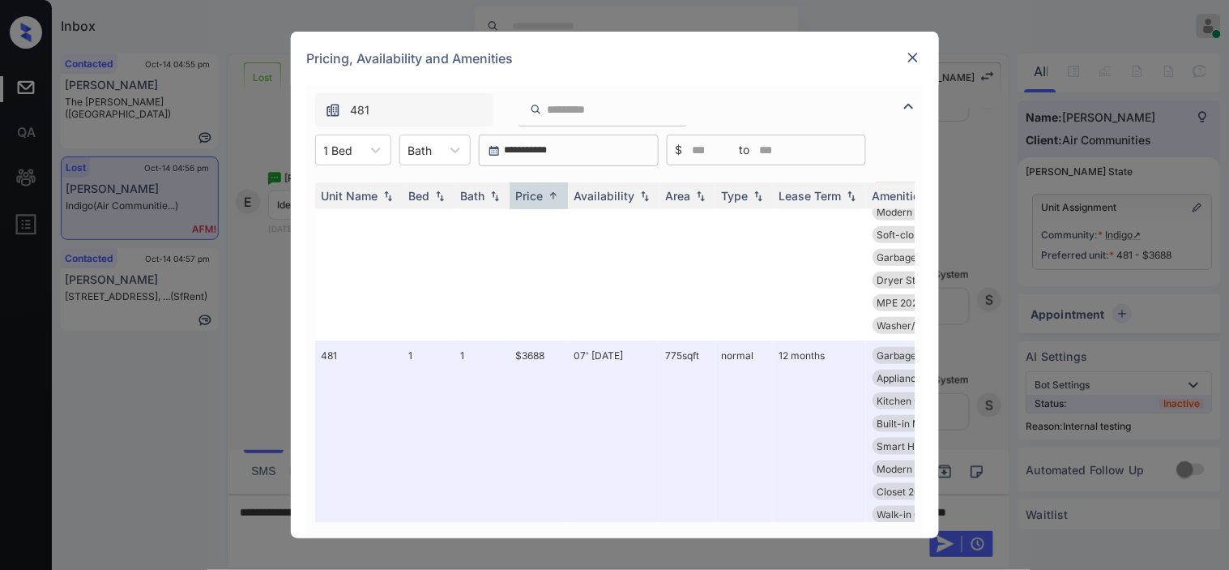
click at [913, 55] on img at bounding box center [913, 57] width 16 height 16
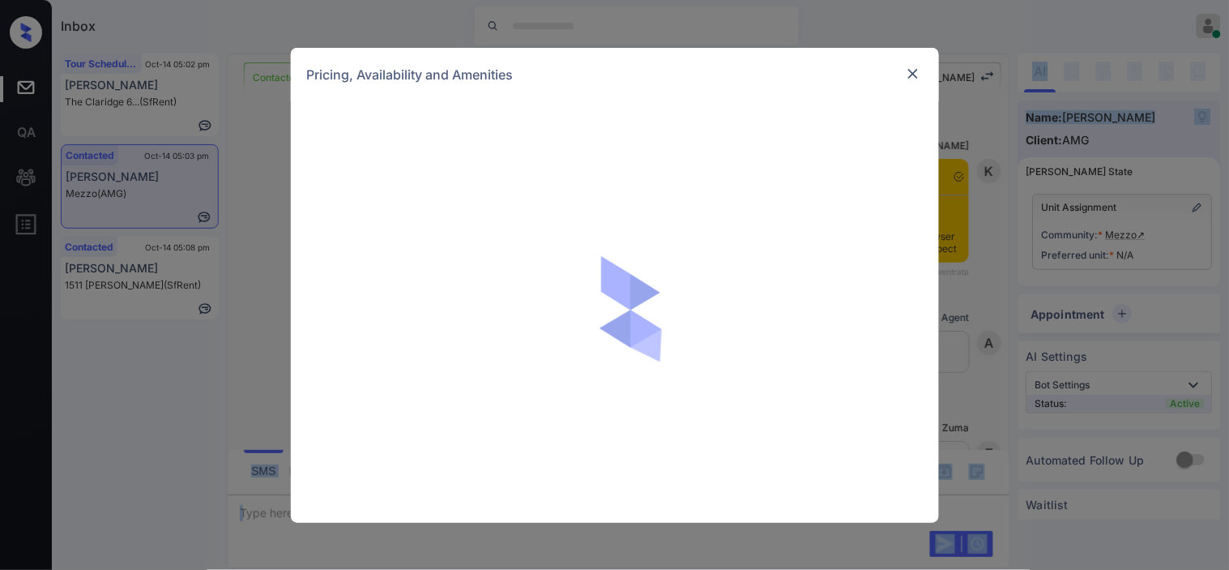
scroll to position [1848, 0]
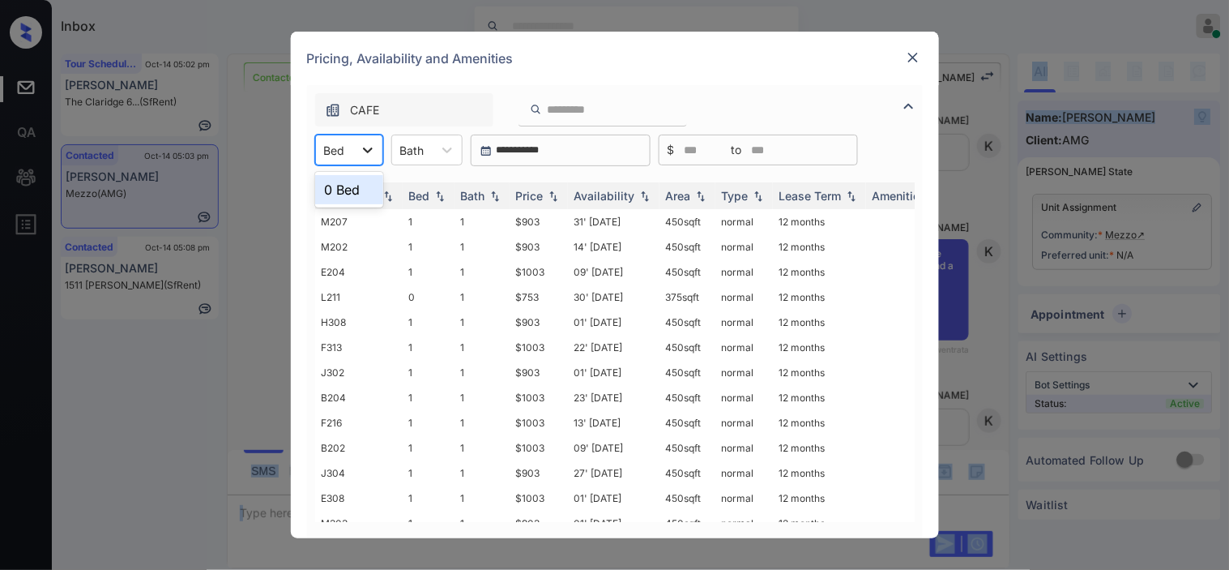
click at [365, 142] on icon at bounding box center [368, 150] width 16 height 16
click at [357, 156] on div at bounding box center [367, 149] width 29 height 29
click at [359, 217] on div "1" at bounding box center [349, 218] width 68 height 29
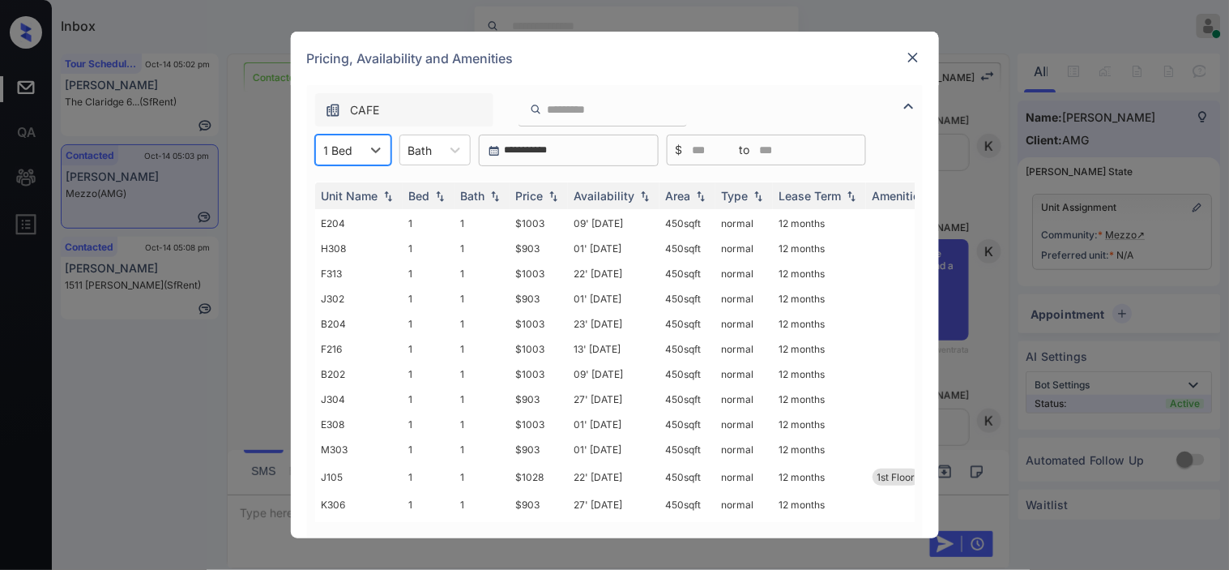
scroll to position [0, 0]
drag, startPoint x: 674, startPoint y: 220, endPoint x: 706, endPoint y: 224, distance: 32.0
click at [706, 224] on tr "M207 1 1 $903 31' [DATE] 450 sqft normal 12 months" at bounding box center [738, 221] width 847 height 25
copy tr "450 sqft"
click at [361, 146] on div at bounding box center [375, 149] width 29 height 29
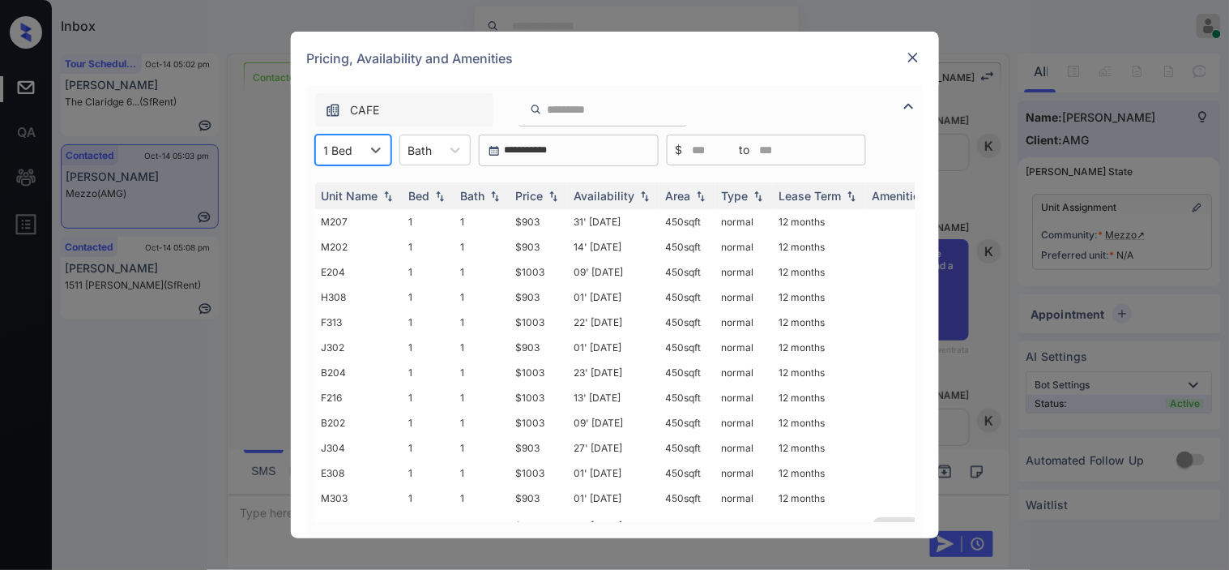
click at [909, 50] on div at bounding box center [913, 57] width 19 height 19
